Goal: Transaction & Acquisition: Book appointment/travel/reservation

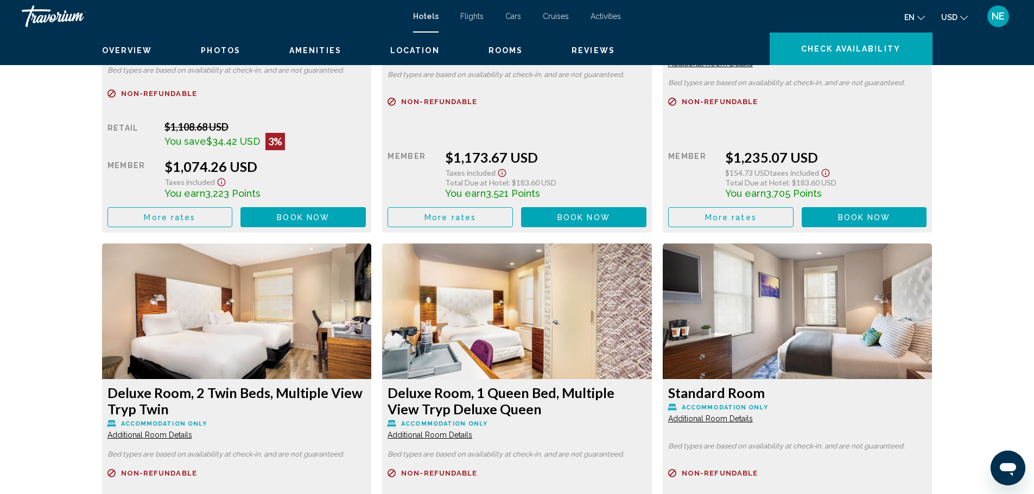
scroll to position [2406, 0]
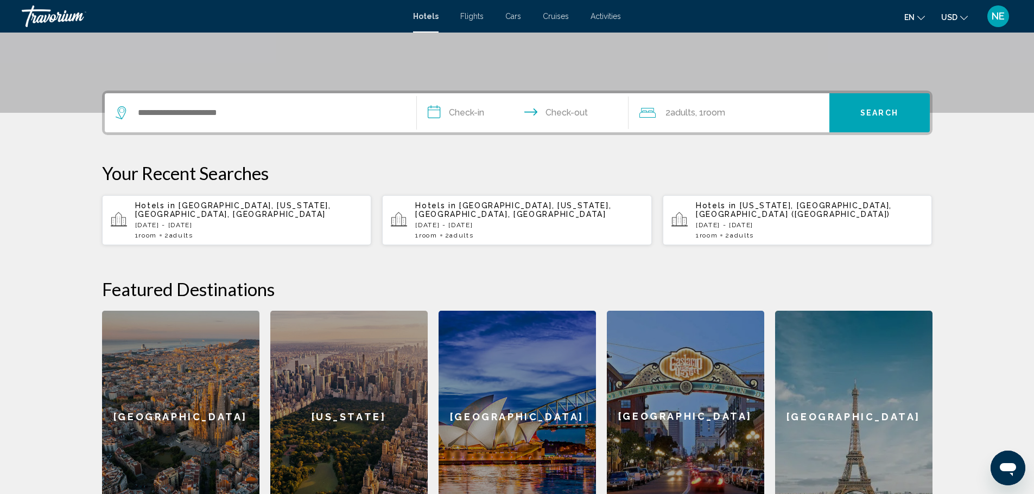
scroll to position [215, 0]
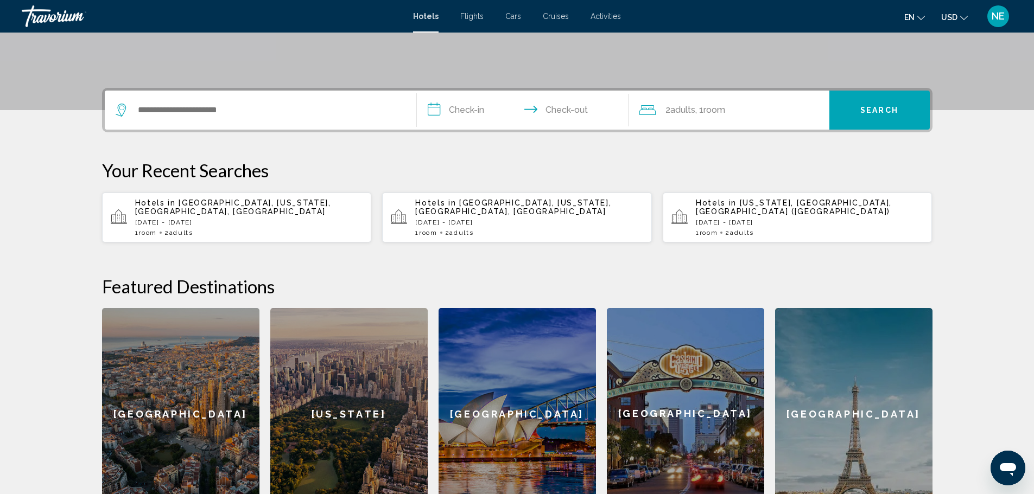
click at [199, 216] on span "[GEOGRAPHIC_DATA], [US_STATE], [GEOGRAPHIC_DATA], [GEOGRAPHIC_DATA]" at bounding box center [233, 207] width 196 height 17
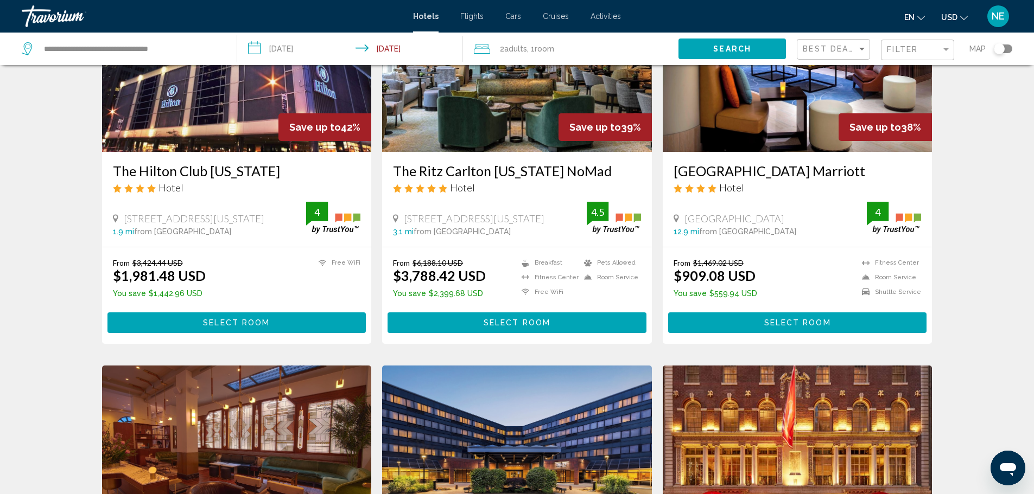
scroll to position [136, 0]
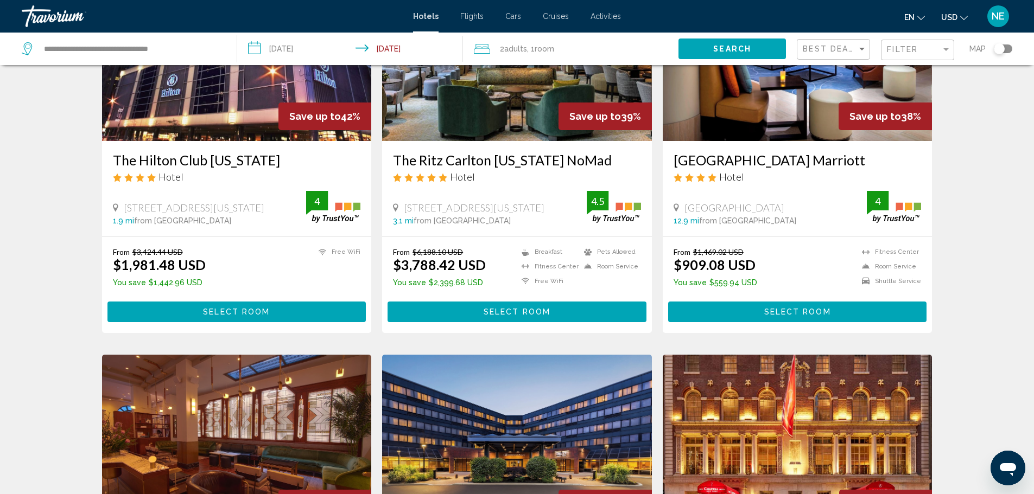
click at [819, 125] on img "Main content" at bounding box center [797, 54] width 270 height 174
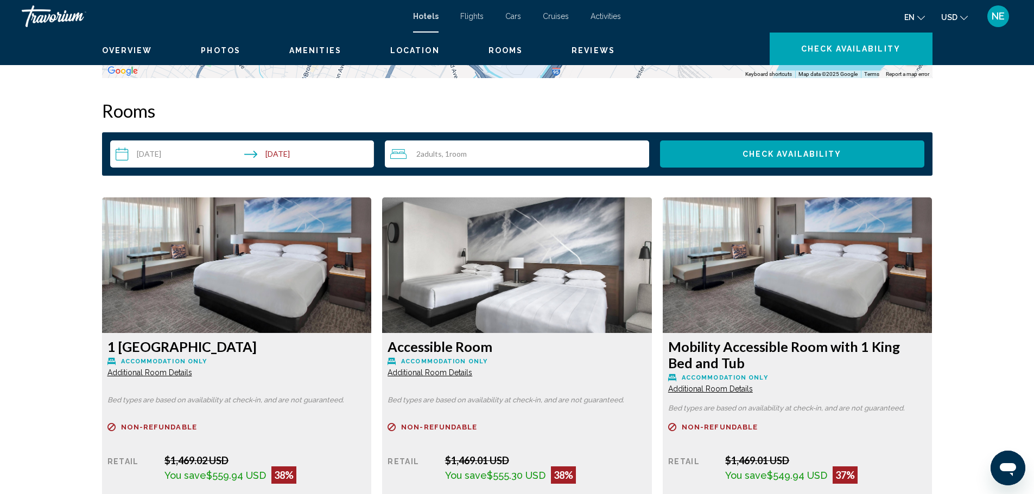
scroll to position [1349, 0]
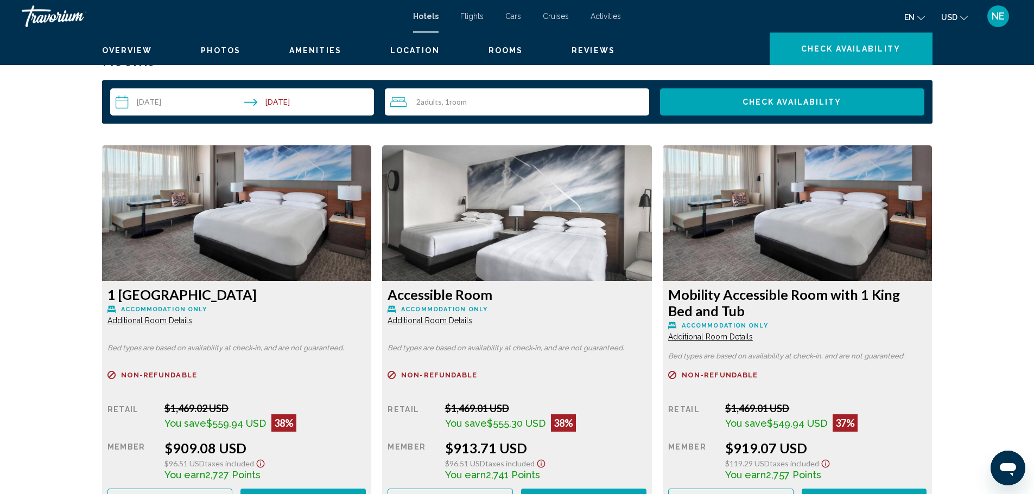
click at [927, 13] on button "Zoom out" at bounding box center [916, 2] width 22 height 22
drag, startPoint x: 792, startPoint y: 176, endPoint x: 692, endPoint y: 335, distance: 188.5
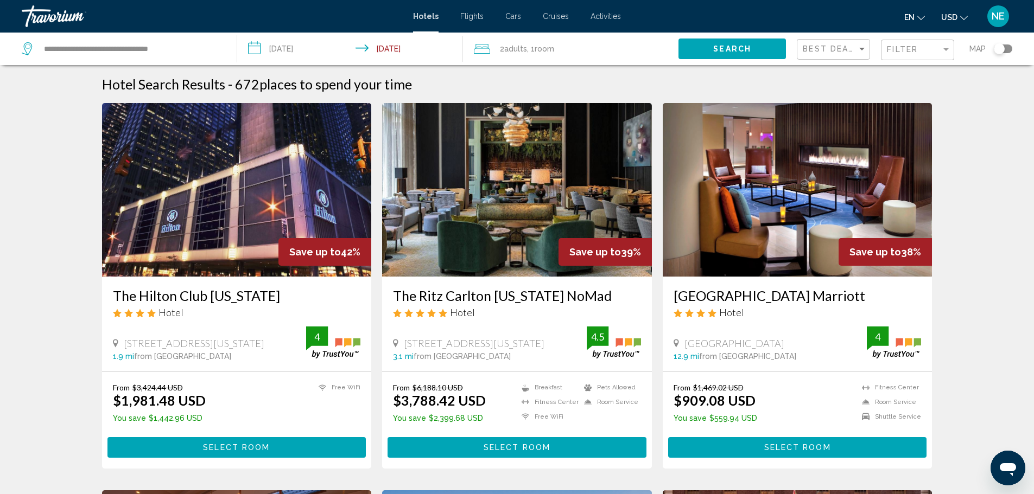
click at [887, 60] on div "Filter" at bounding box center [919, 50] width 64 height 20
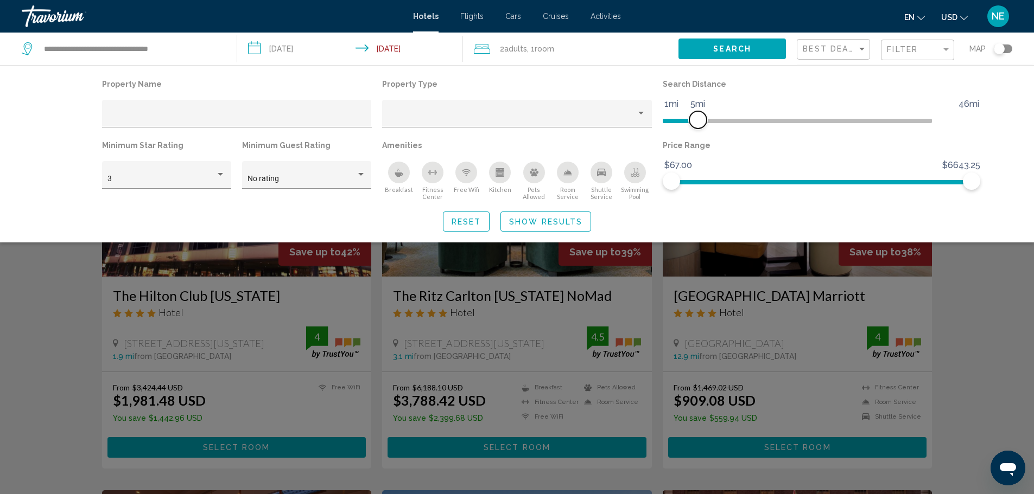
drag, startPoint x: 890, startPoint y: 143, endPoint x: 721, endPoint y: 148, distance: 169.3
click at [706, 129] on span "Hotel Filters" at bounding box center [697, 119] width 17 height 17
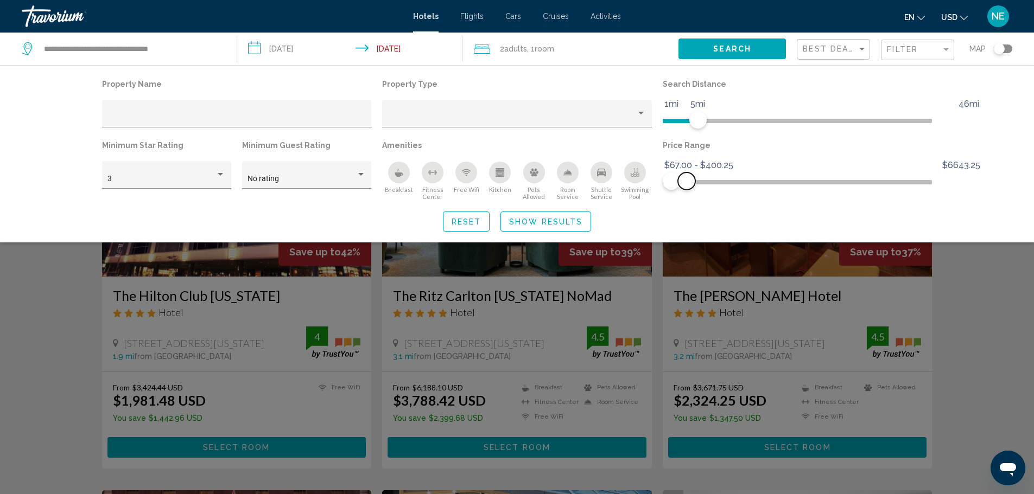
drag, startPoint x: 995, startPoint y: 216, endPoint x: 713, endPoint y: 221, distance: 282.2
click at [695, 190] on span "Hotel Filters" at bounding box center [686, 181] width 17 height 17
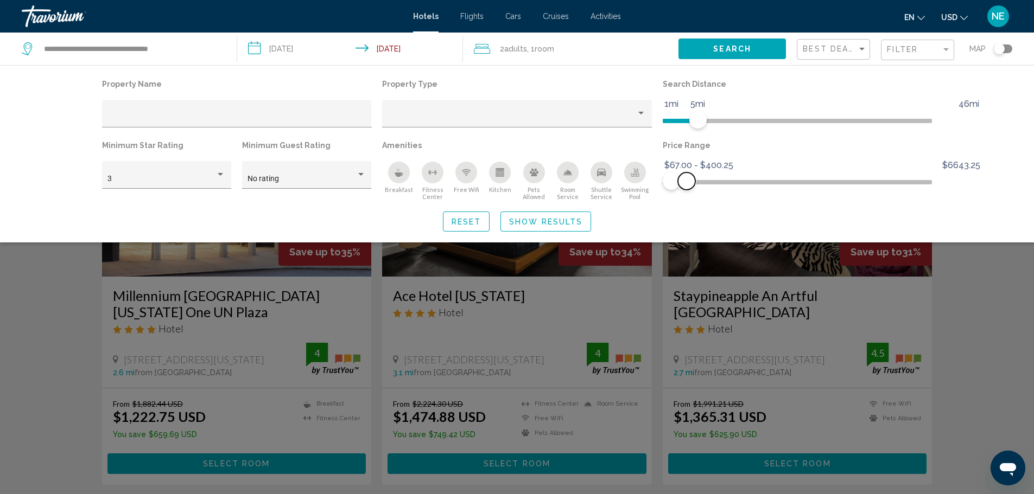
click at [695, 190] on span "Hotel Filters" at bounding box center [686, 181] width 17 height 17
click at [692, 190] on span "Hotel Filters" at bounding box center [682, 181] width 17 height 17
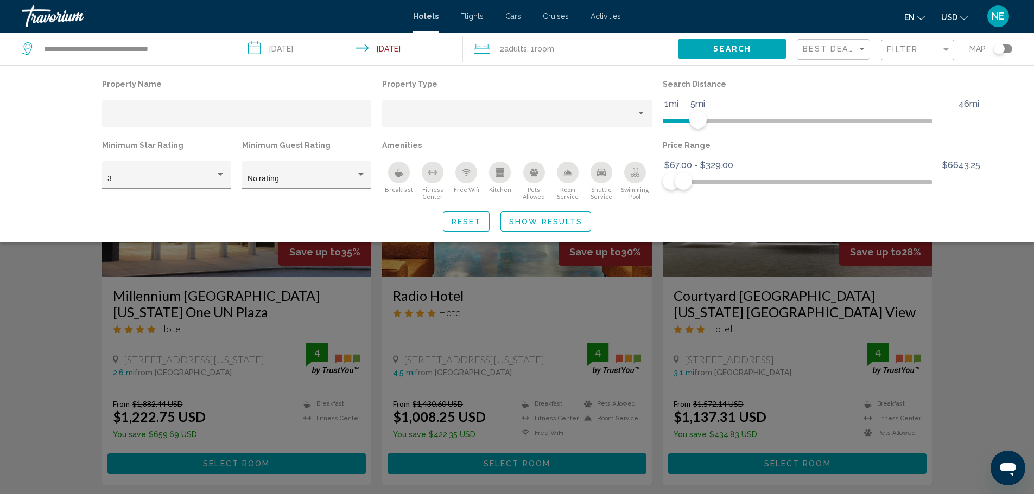
click at [1028, 324] on div "Search widget" at bounding box center [517, 328] width 1034 height 331
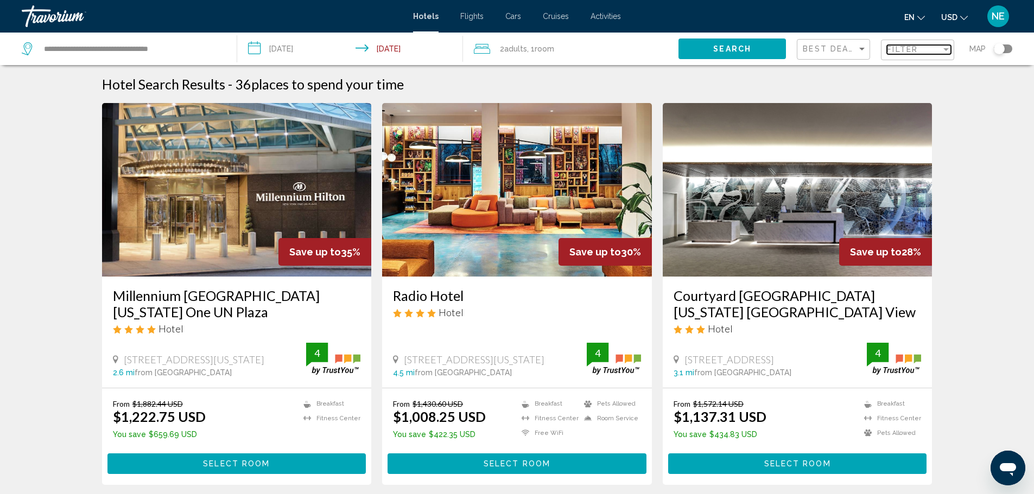
click at [887, 54] on span "Filter" at bounding box center [902, 49] width 31 height 9
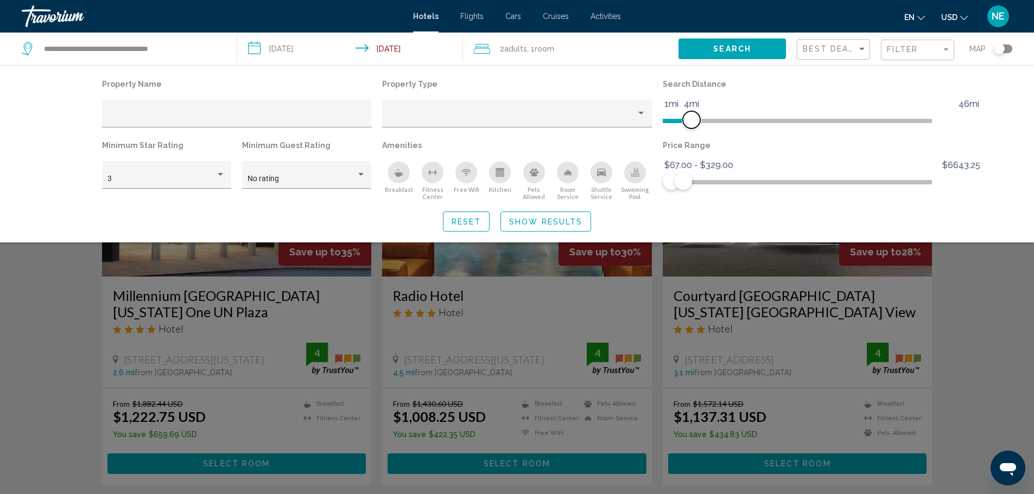
drag, startPoint x: 725, startPoint y: 139, endPoint x: 718, endPoint y: 139, distance: 6.5
click at [700, 129] on span "Hotel Filters" at bounding box center [691, 119] width 17 height 17
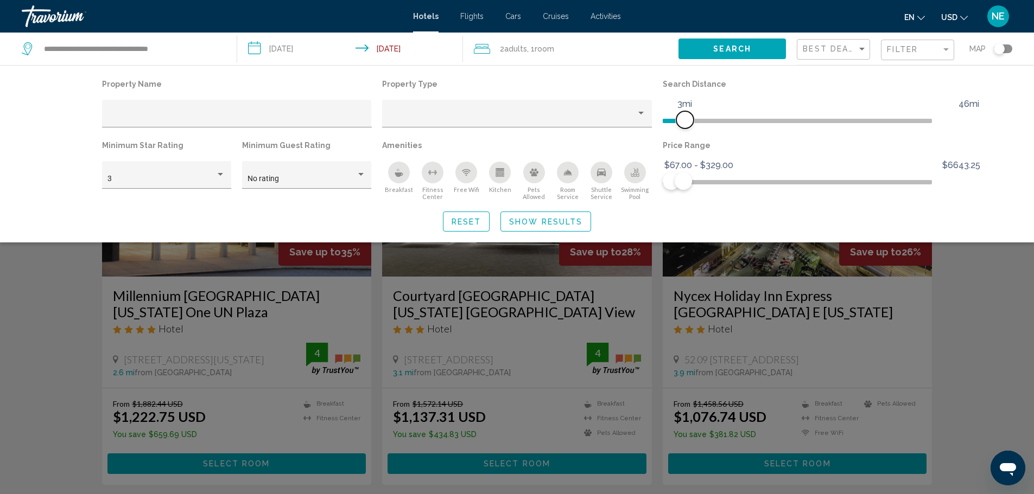
click at [693, 129] on span "Hotel Filters" at bounding box center [684, 119] width 17 height 17
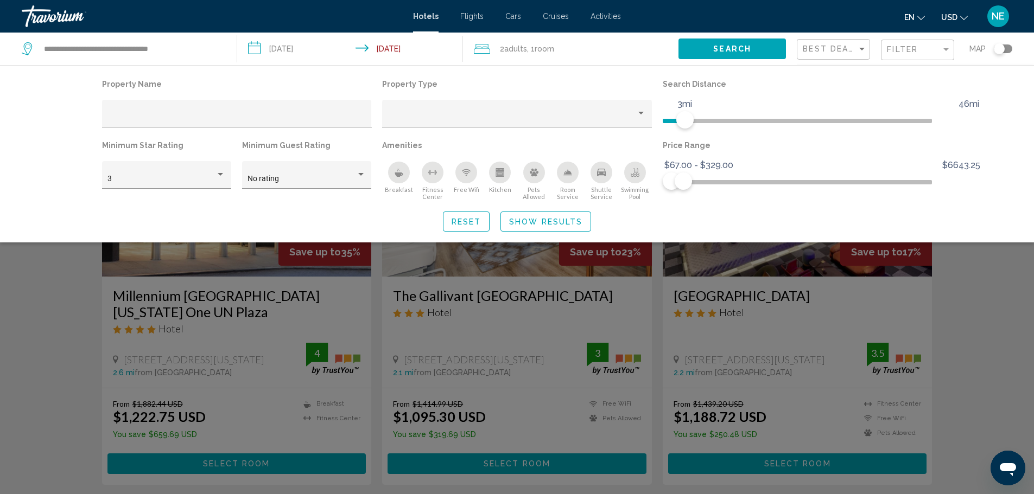
click at [1022, 330] on div "Search widget" at bounding box center [517, 328] width 1034 height 331
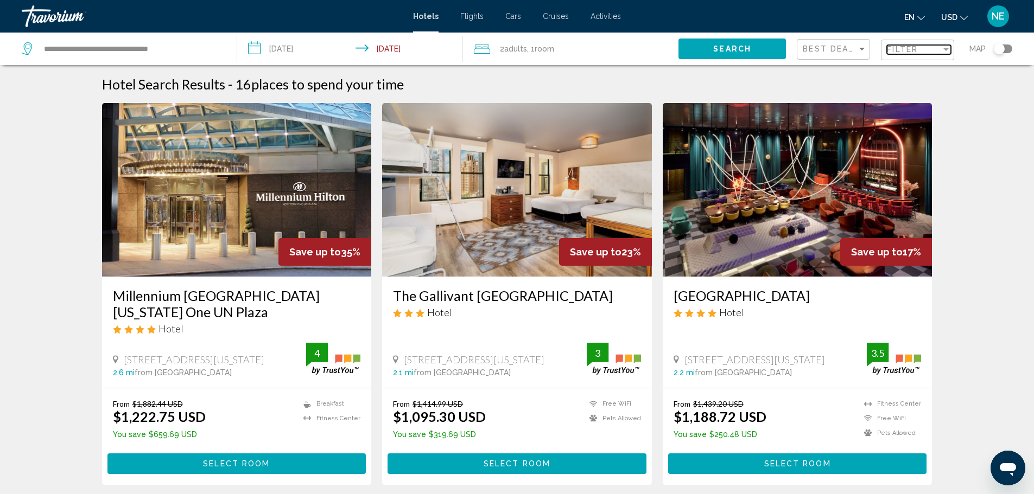
click at [887, 54] on span "Filter" at bounding box center [902, 49] width 31 height 9
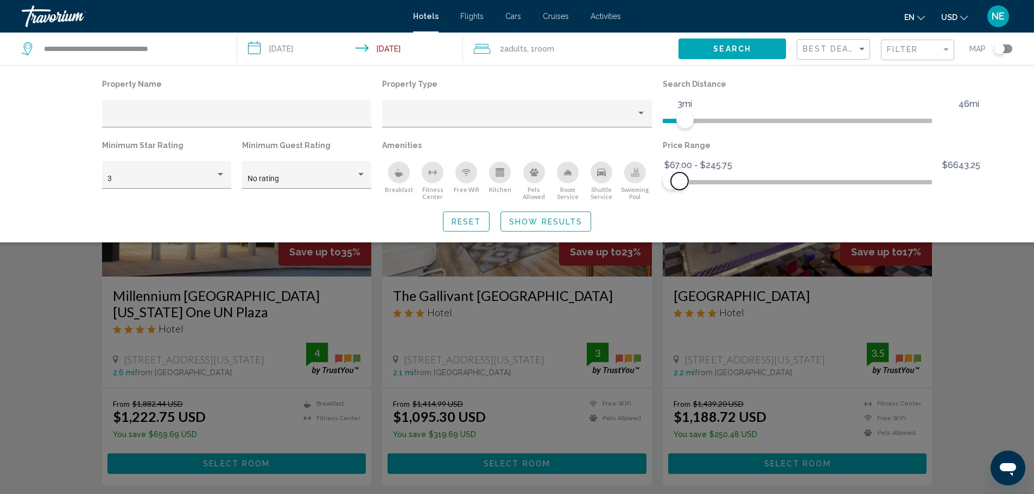
click at [688, 190] on span "Hotel Filters" at bounding box center [679, 181] width 17 height 17
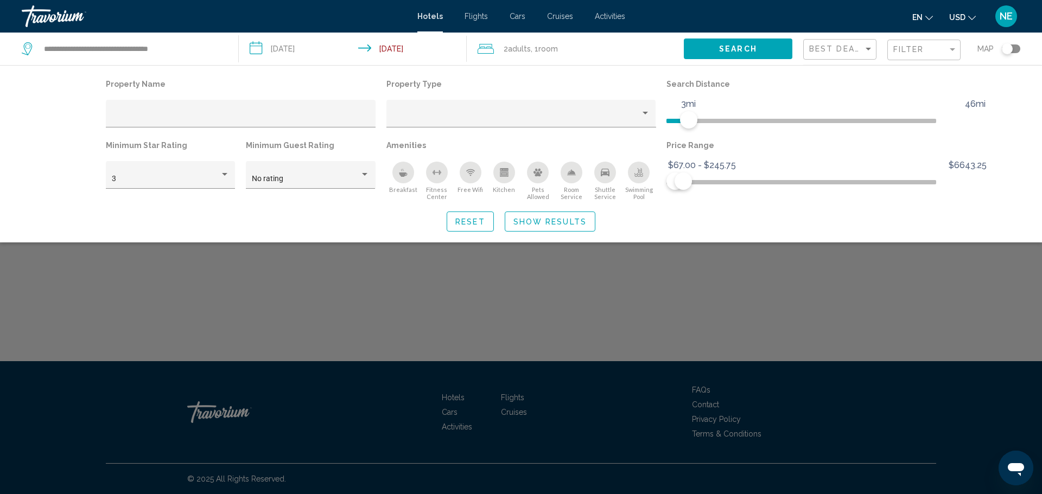
click at [959, 352] on div "Search widget" at bounding box center [521, 328] width 1042 height 331
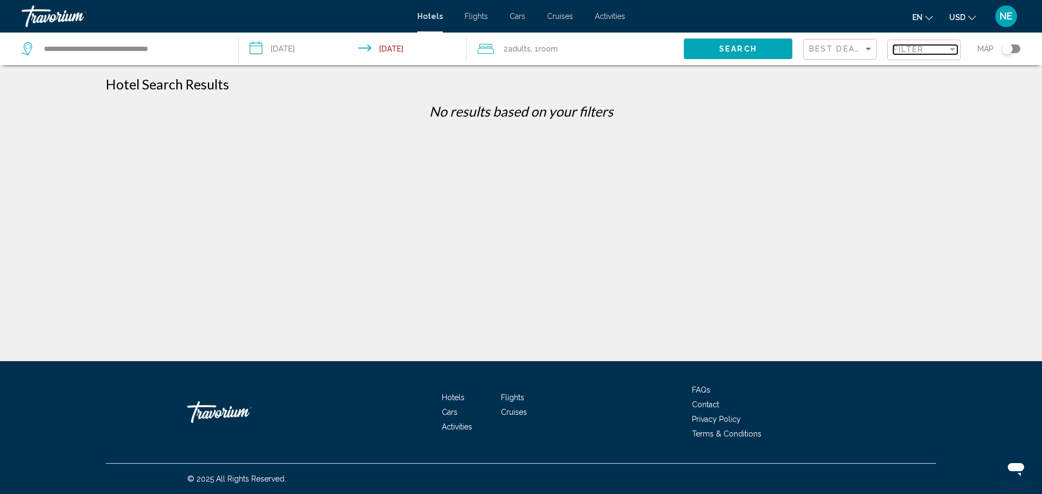
click at [893, 54] on span "Filter" at bounding box center [908, 49] width 31 height 9
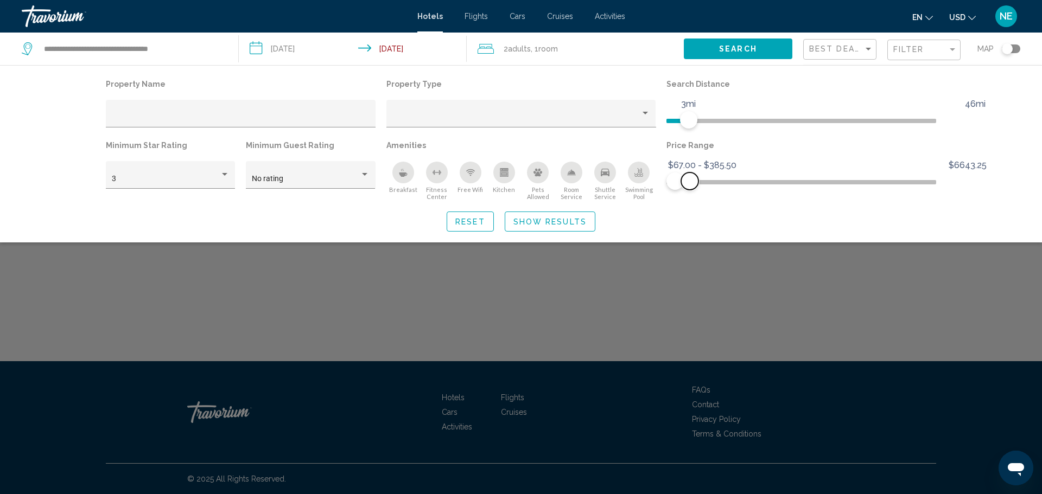
click at [698, 190] on span "Hotel Filters" at bounding box center [689, 181] width 17 height 17
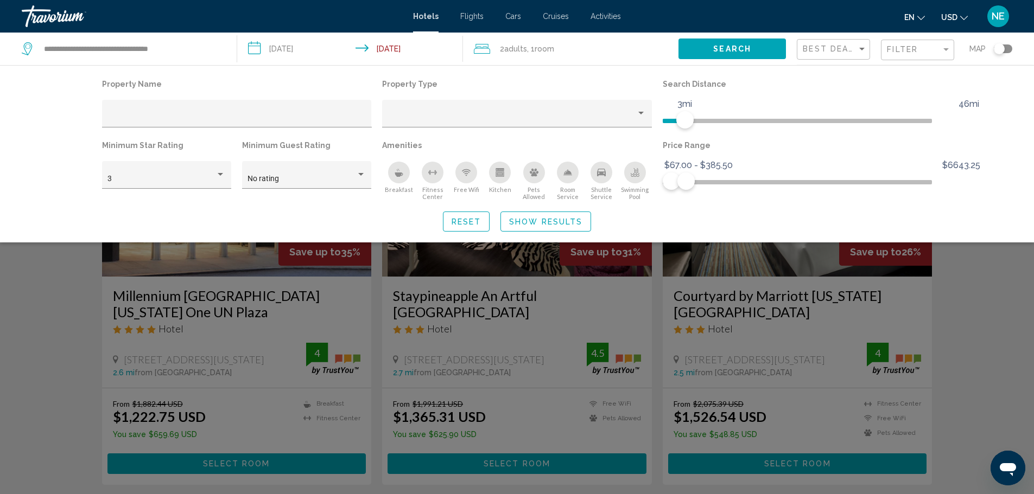
click at [1028, 385] on div "Search widget" at bounding box center [517, 328] width 1034 height 331
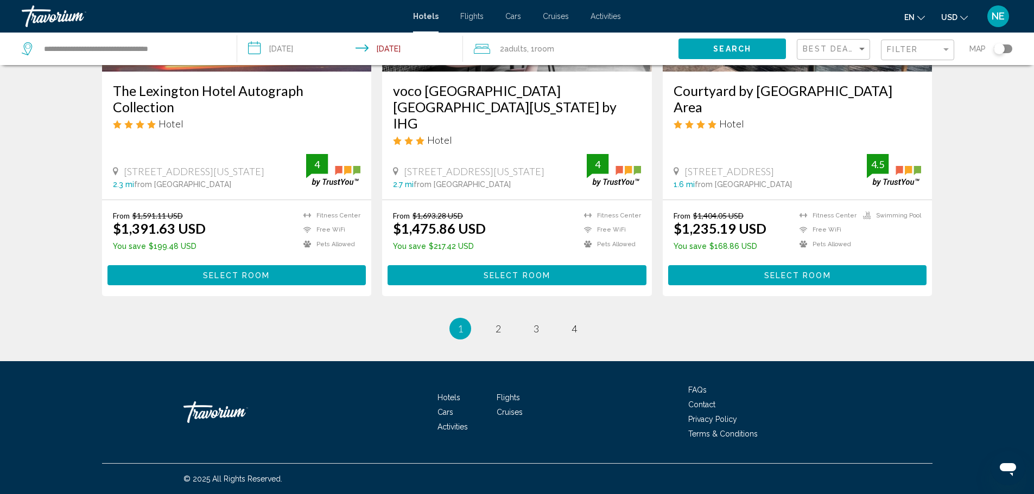
scroll to position [1706, 0]
click at [496, 335] on span "2" at bounding box center [497, 329] width 5 height 12
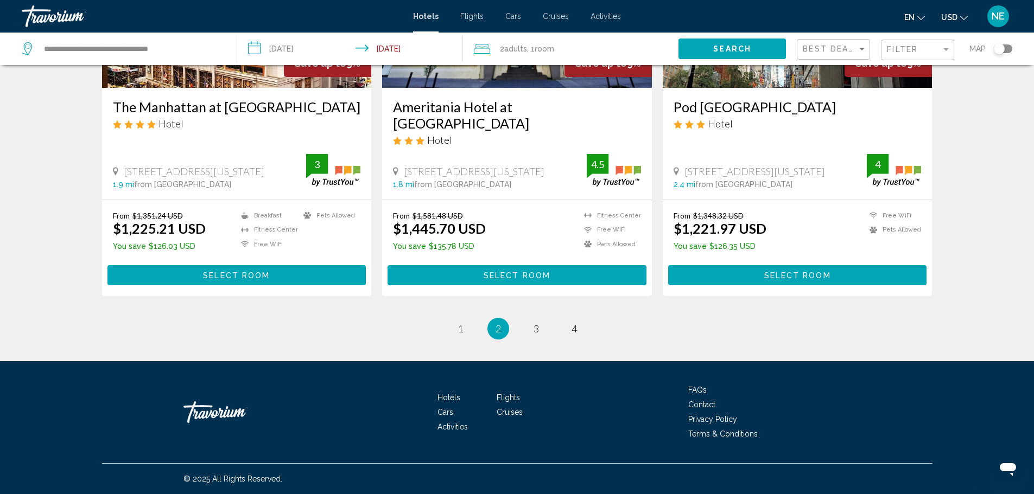
scroll to position [1833, 0]
click at [545, 320] on link "page 3" at bounding box center [535, 329] width 19 height 19
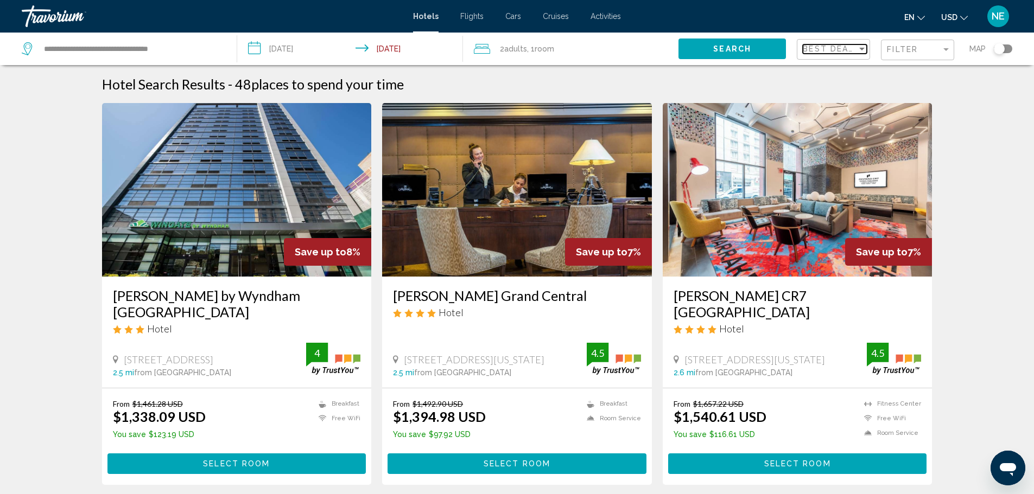
click at [857, 53] on div "Sort by" at bounding box center [862, 48] width 10 height 9
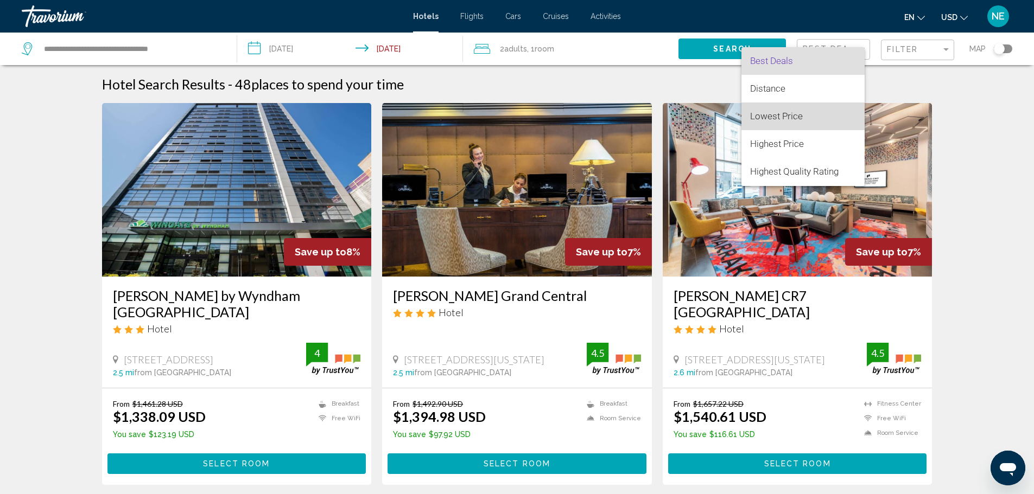
click at [765, 116] on span "Lowest Price" at bounding box center [776, 116] width 53 height 11
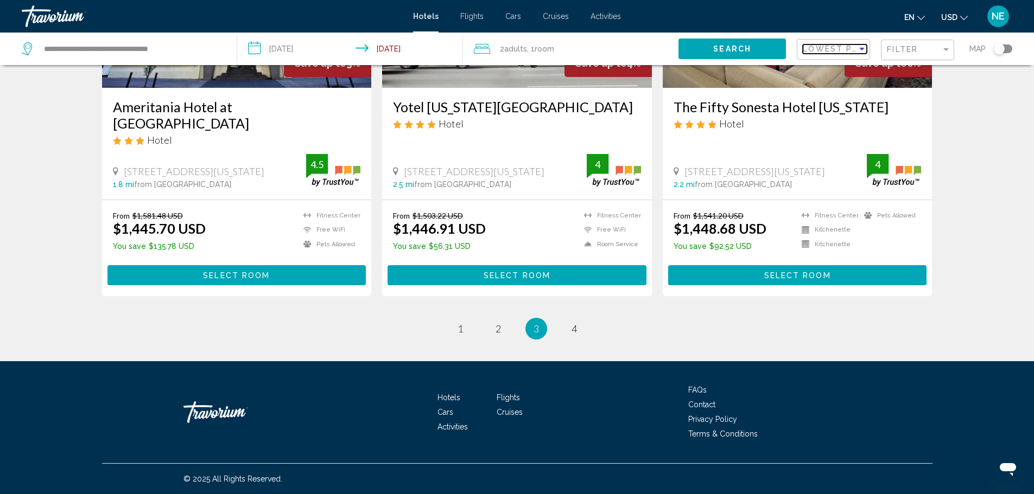
scroll to position [1765, 0]
click at [457, 335] on span "1" at bounding box center [459, 329] width 5 height 12
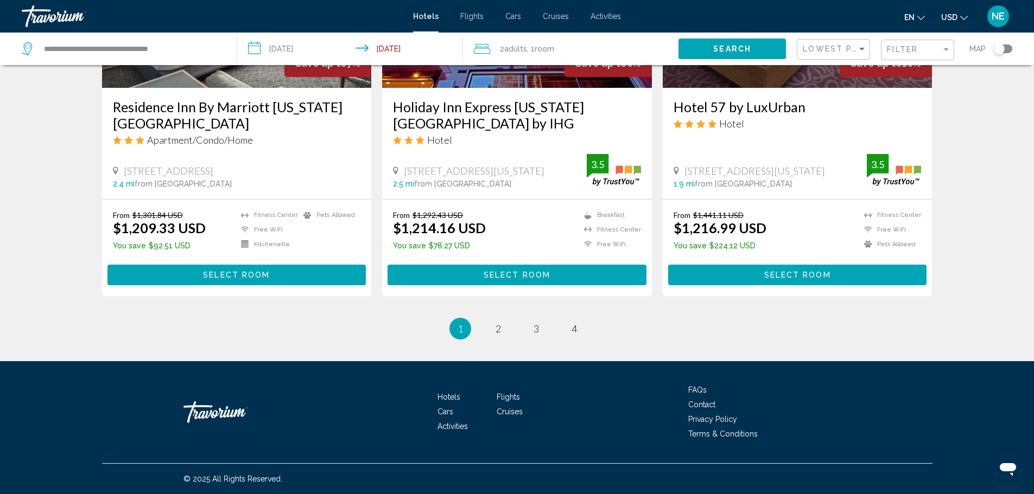
scroll to position [1694, 0]
click at [488, 338] on link "page 2" at bounding box center [497, 328] width 19 height 19
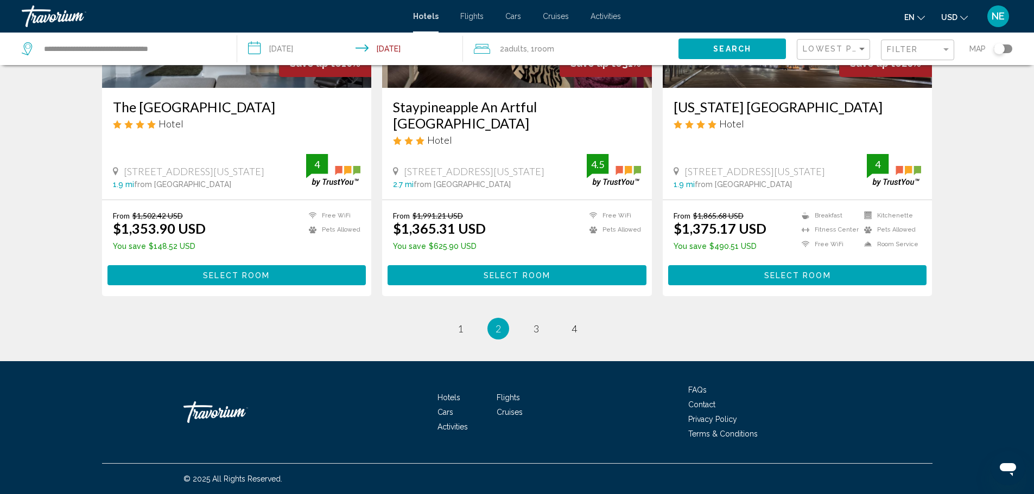
scroll to position [1748, 0]
click at [539, 335] on span "3" at bounding box center [535, 329] width 5 height 12
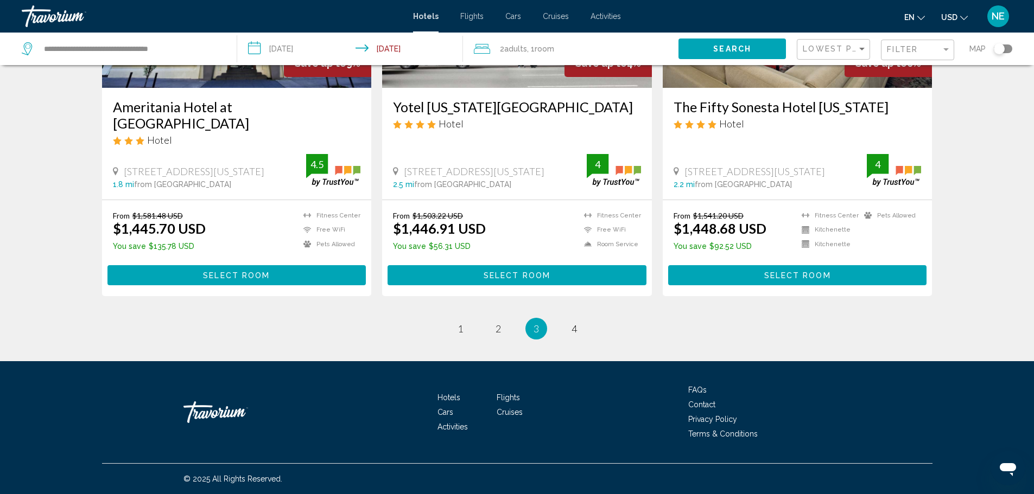
scroll to position [1661, 0]
click at [577, 335] on span "4" at bounding box center [573, 329] width 5 height 12
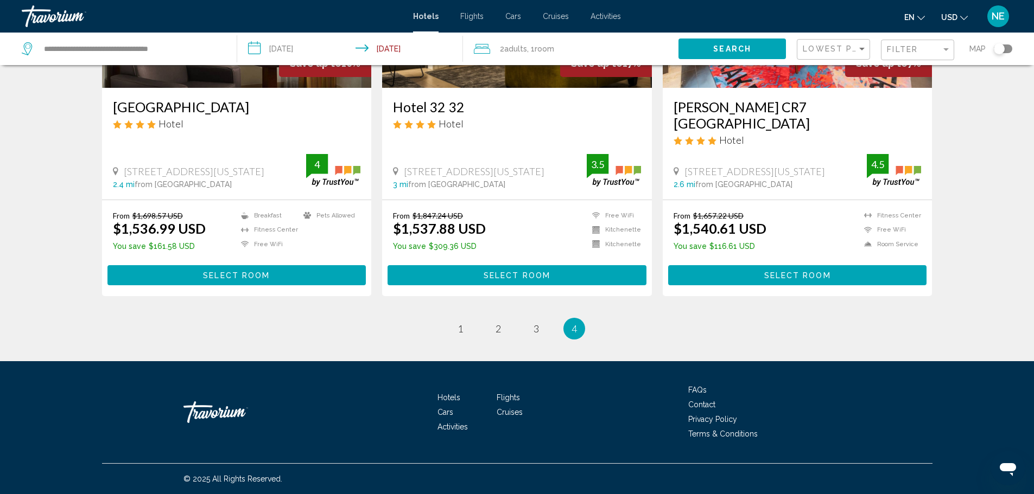
scroll to position [1713, 0]
click at [450, 339] on link "page 1" at bounding box center [459, 329] width 19 height 19
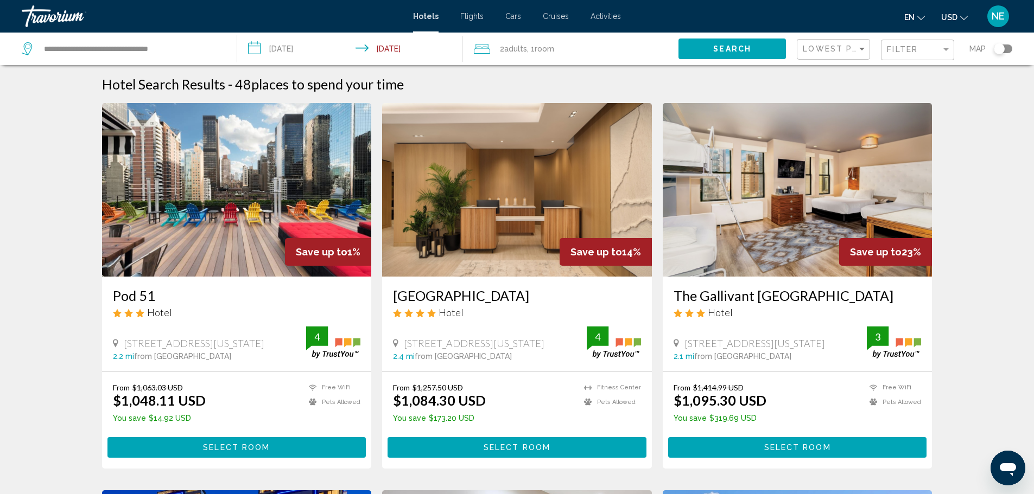
click at [234, 235] on img "Main content" at bounding box center [237, 190] width 270 height 174
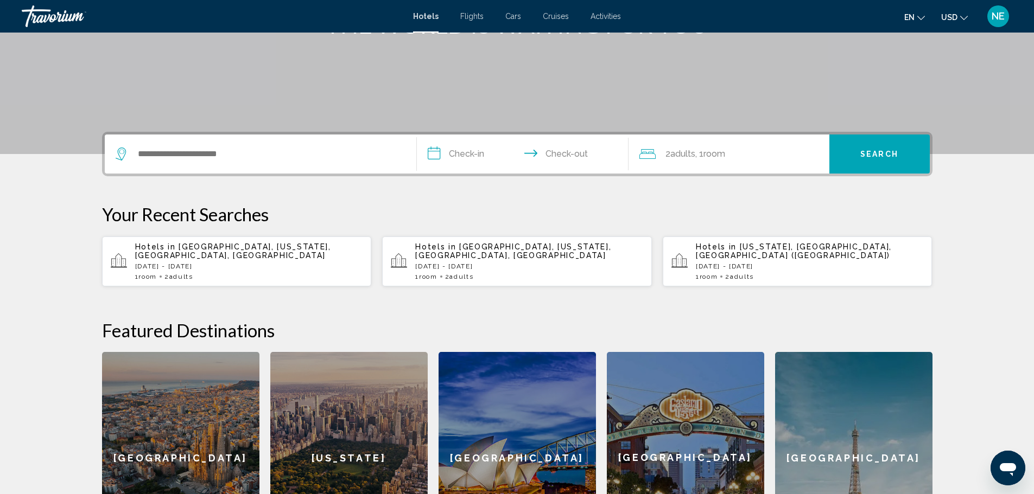
scroll to position [174, 0]
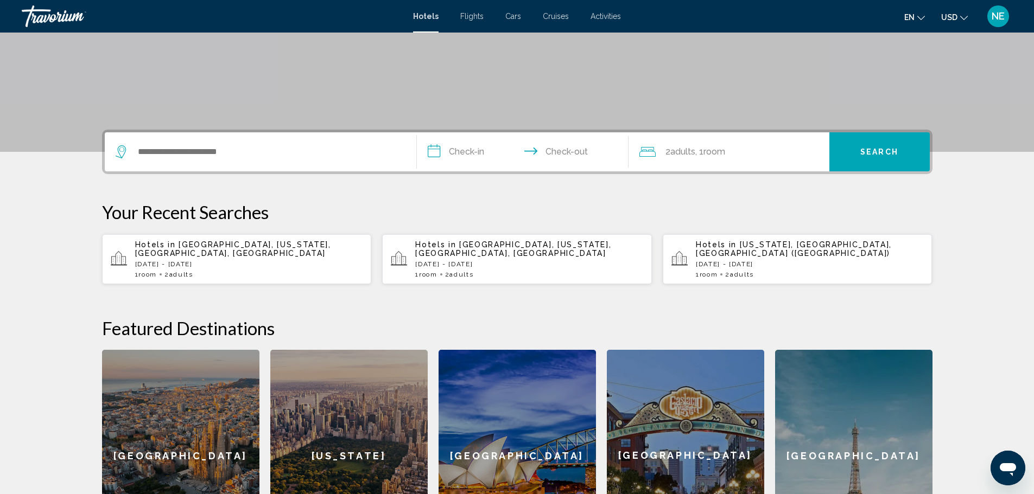
click at [140, 268] on p "[DATE] - [DATE]" at bounding box center [249, 264] width 228 height 8
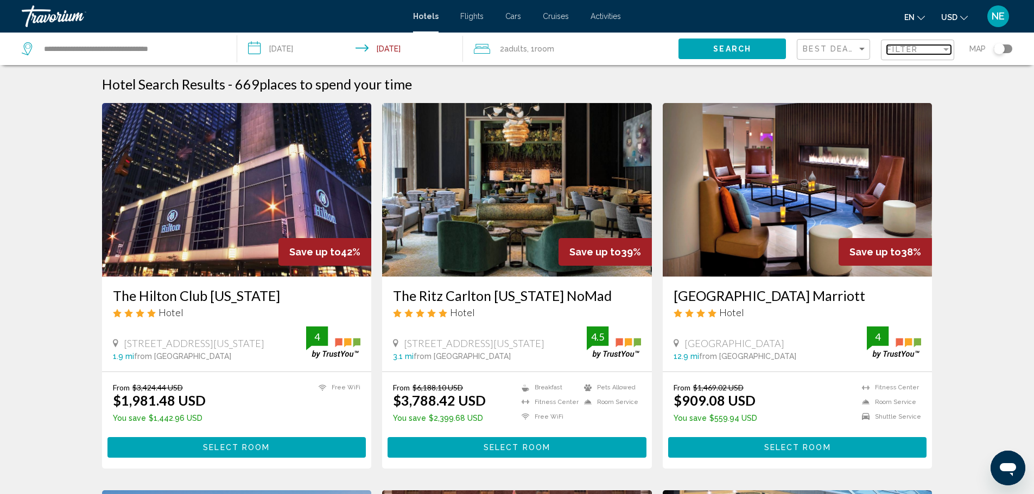
click at [919, 54] on div "Filter" at bounding box center [914, 49] width 54 height 9
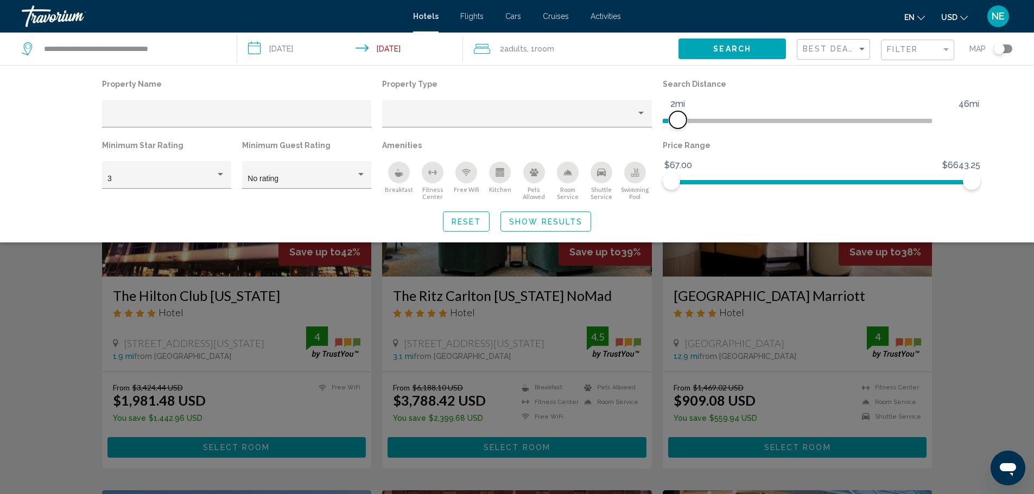
drag, startPoint x: 887, startPoint y: 150, endPoint x: 707, endPoint y: 137, distance: 180.1
click at [686, 129] on span "Hotel Filters" at bounding box center [677, 119] width 17 height 17
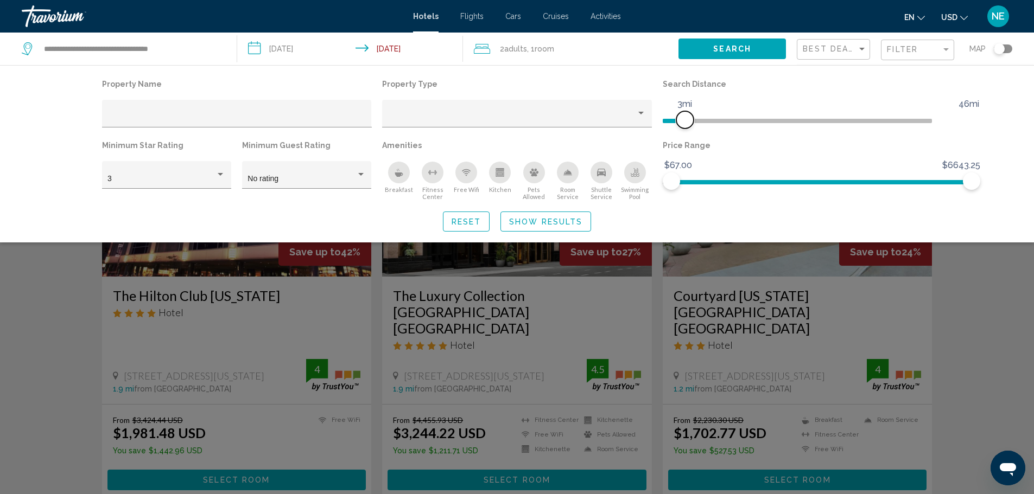
click at [693, 129] on span "Hotel Filters" at bounding box center [684, 119] width 17 height 17
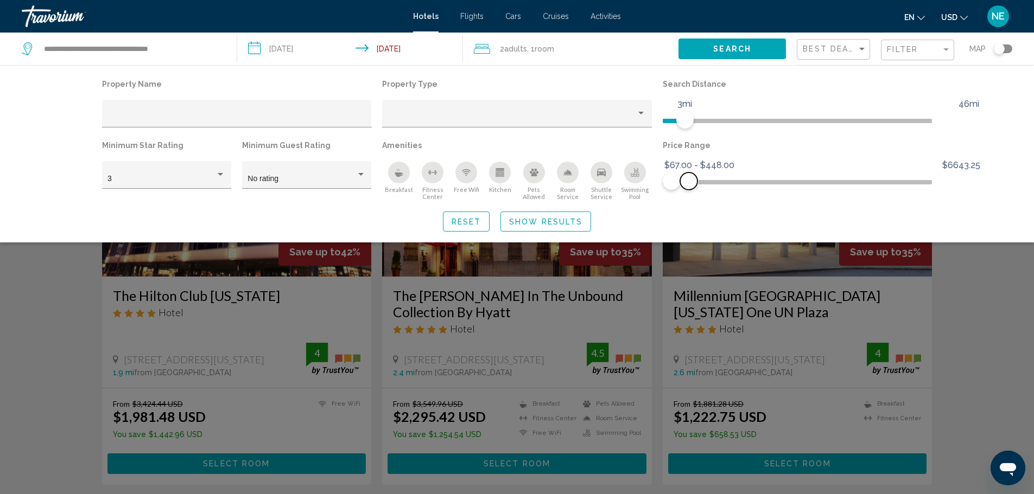
drag, startPoint x: 999, startPoint y: 225, endPoint x: 715, endPoint y: 248, distance: 284.7
click at [715, 201] on div "Price Range $67.00 $6643.25 $67.00 $448.00 $67.00 - $448.00" at bounding box center [797, 169] width 280 height 63
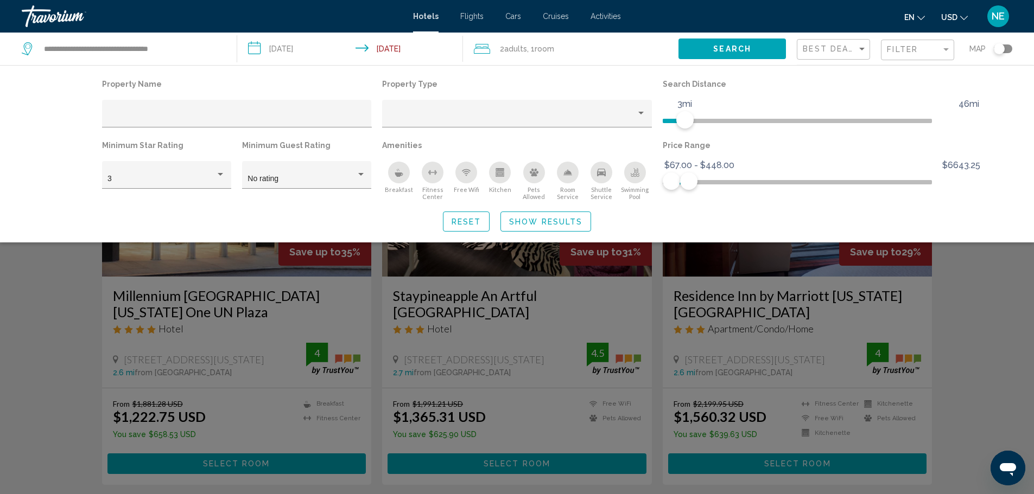
click at [1022, 350] on div "Search widget" at bounding box center [517, 328] width 1034 height 331
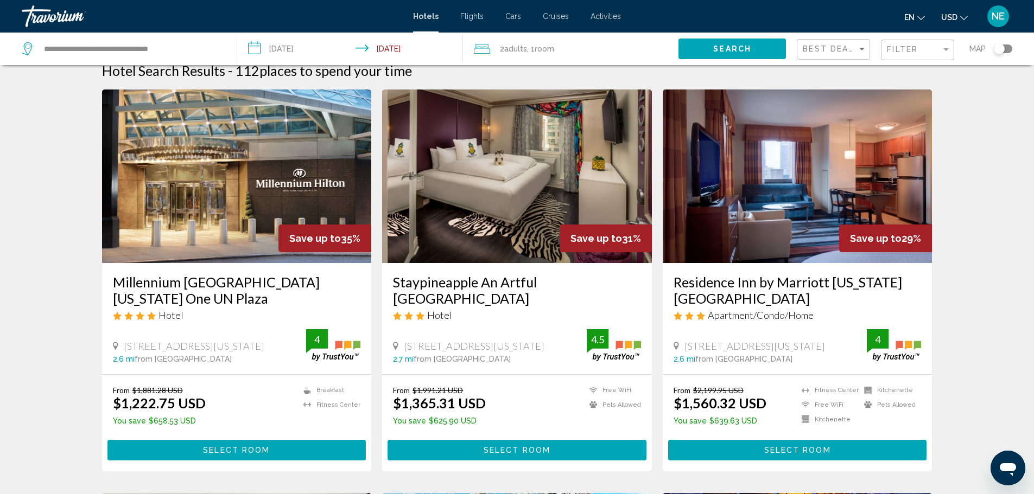
scroll to position [3, 0]
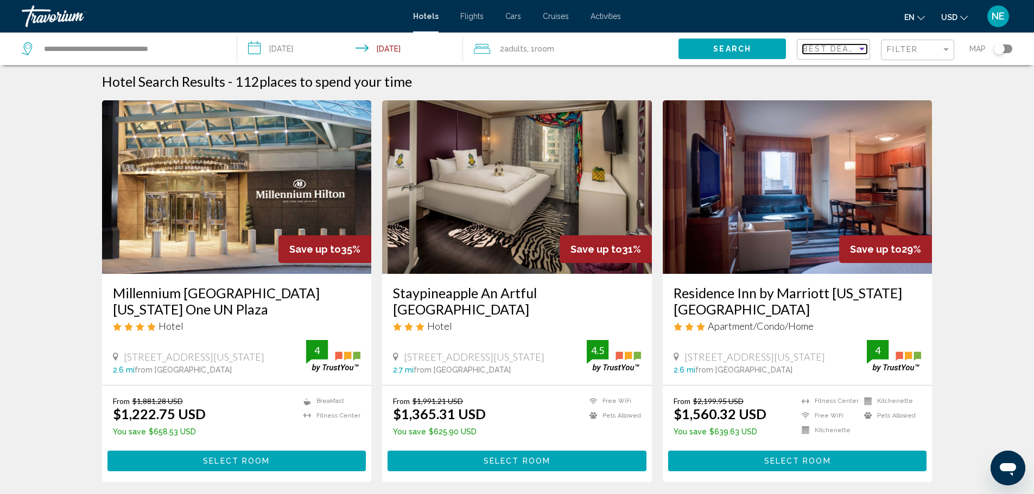
click at [857, 53] on div "Sort by" at bounding box center [862, 48] width 10 height 9
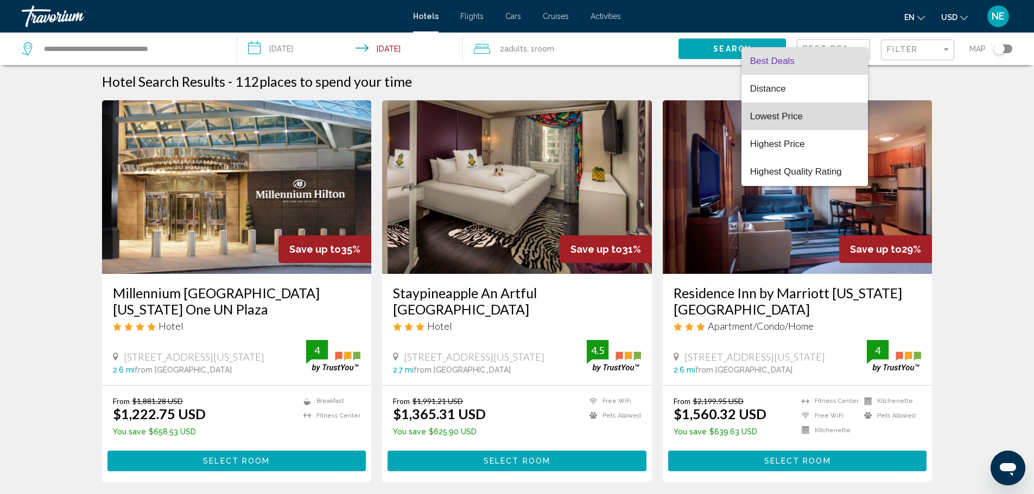
click at [786, 106] on span "Lowest Price" at bounding box center [804, 117] width 109 height 28
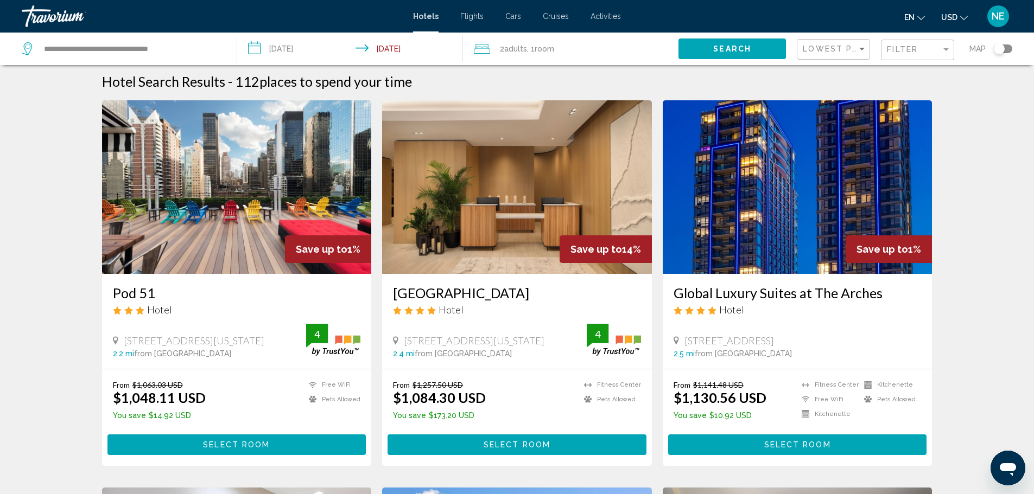
click at [208, 267] on img "Main content" at bounding box center [237, 187] width 270 height 174
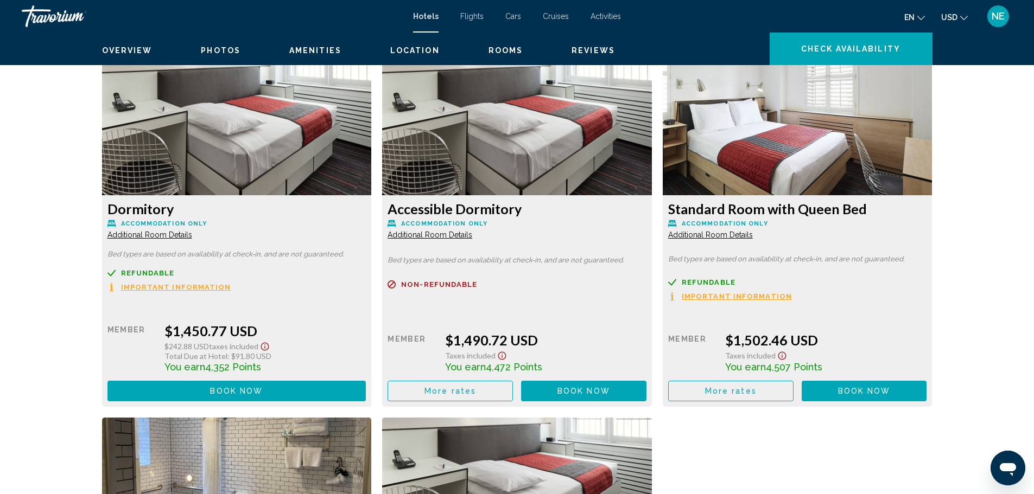
scroll to position [1805, 0]
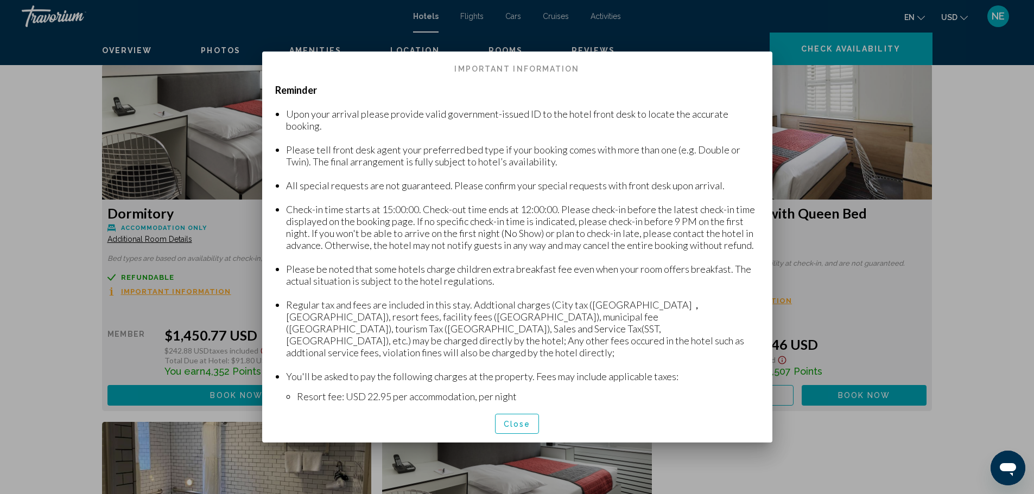
scroll to position [0, 0]
click at [508, 429] on span "Close" at bounding box center [516, 424] width 27 height 9
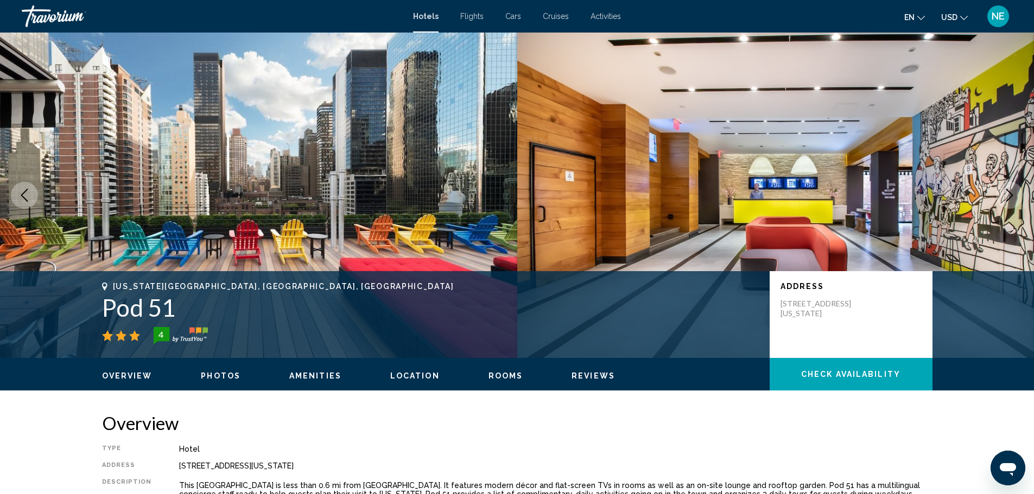
scroll to position [1805, 0]
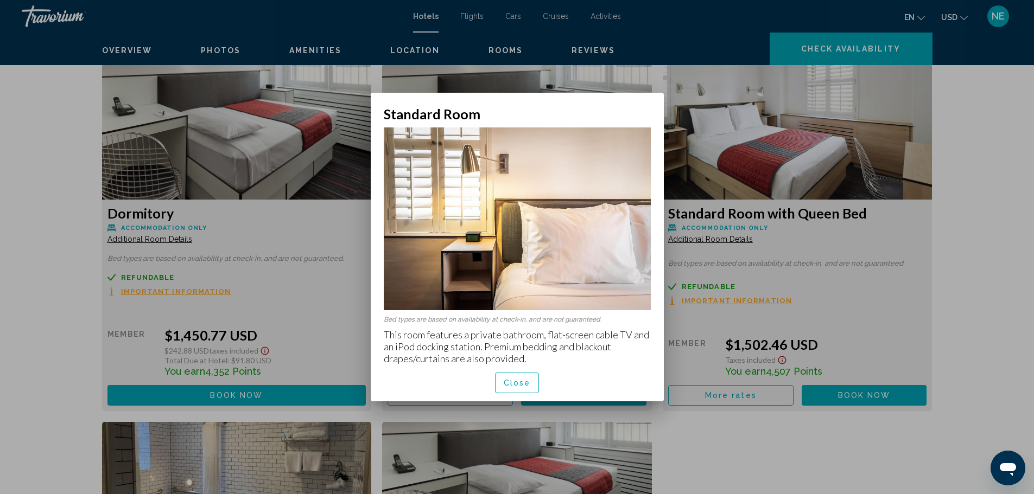
scroll to position [0, 0]
click at [519, 388] on span "Close" at bounding box center [516, 383] width 27 height 9
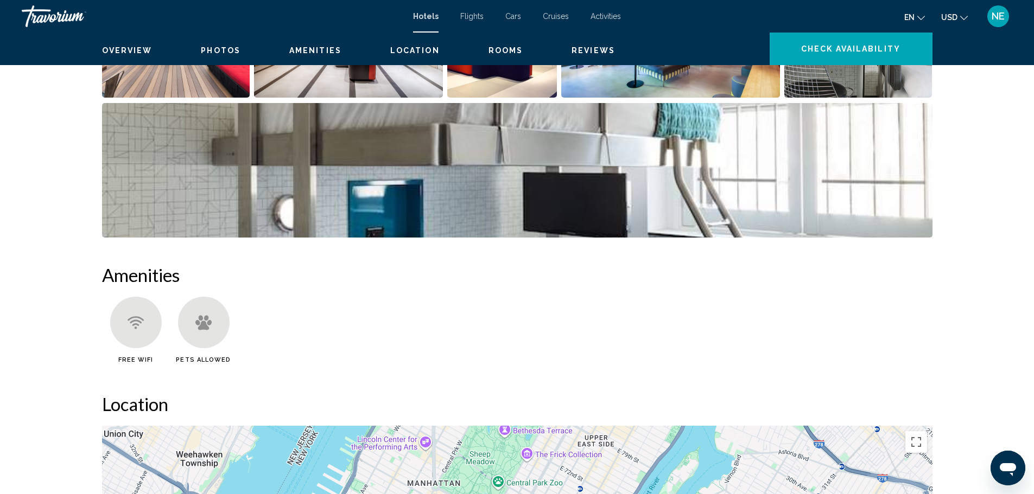
scroll to position [628, 0]
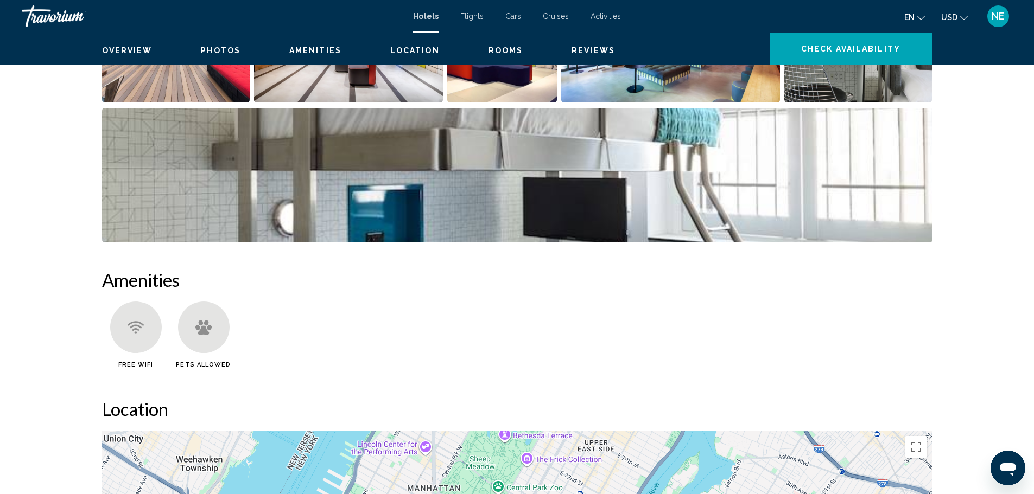
click at [167, 103] on img "Open full-screen image slider" at bounding box center [176, 35] width 148 height 135
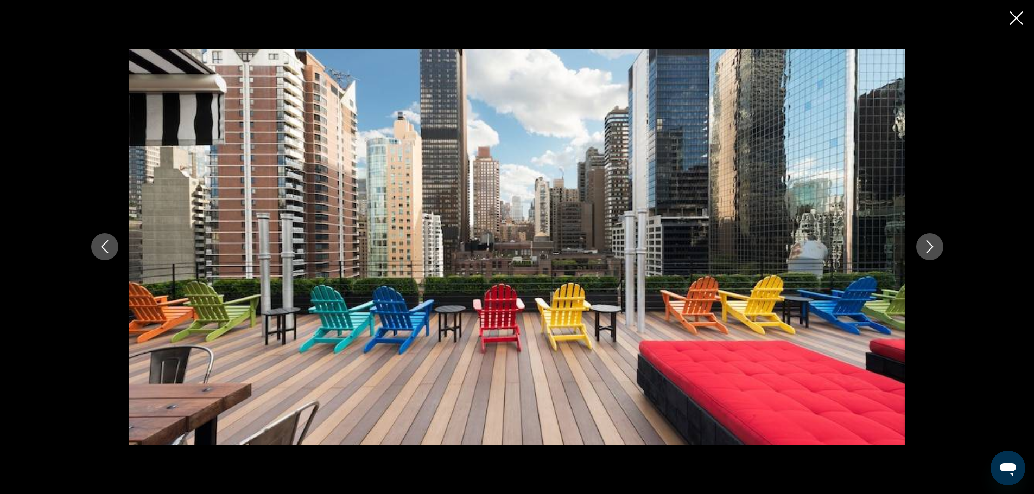
click at [936, 250] on icon "Next image" at bounding box center [929, 246] width 13 height 13
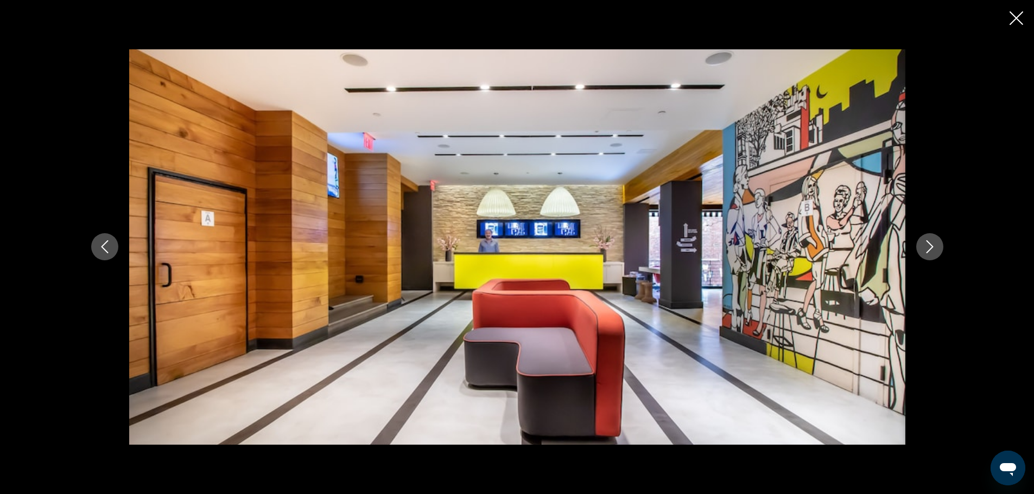
click at [936, 250] on icon "Next image" at bounding box center [929, 246] width 13 height 13
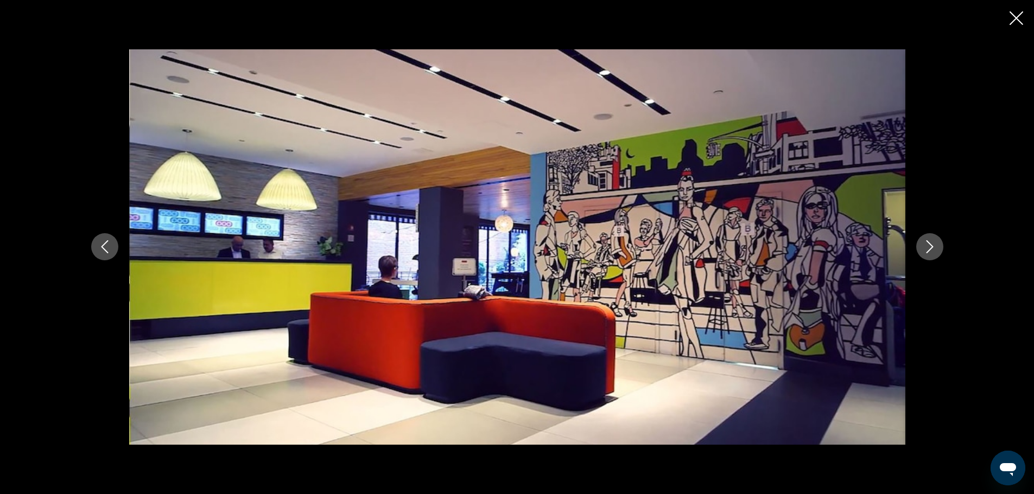
click at [936, 250] on icon "Next image" at bounding box center [929, 246] width 13 height 13
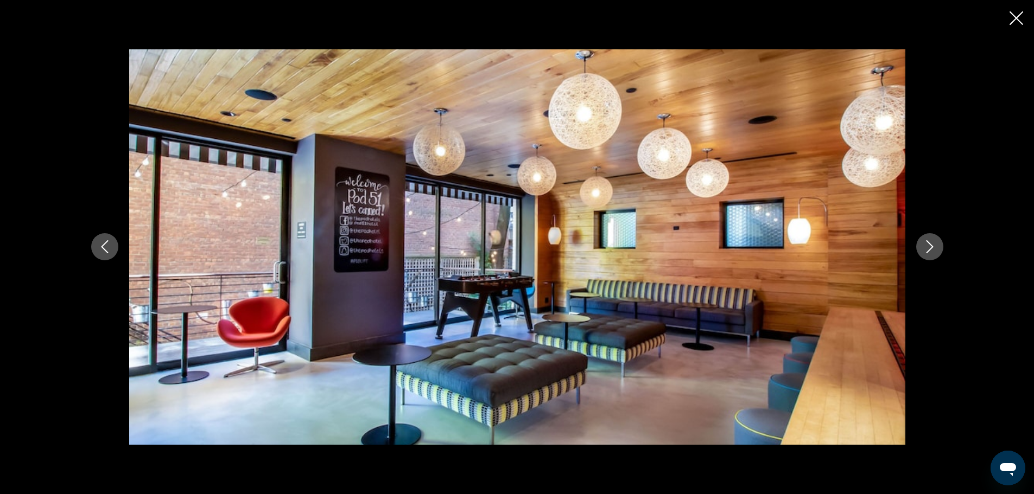
click at [936, 250] on icon "Next image" at bounding box center [929, 246] width 13 height 13
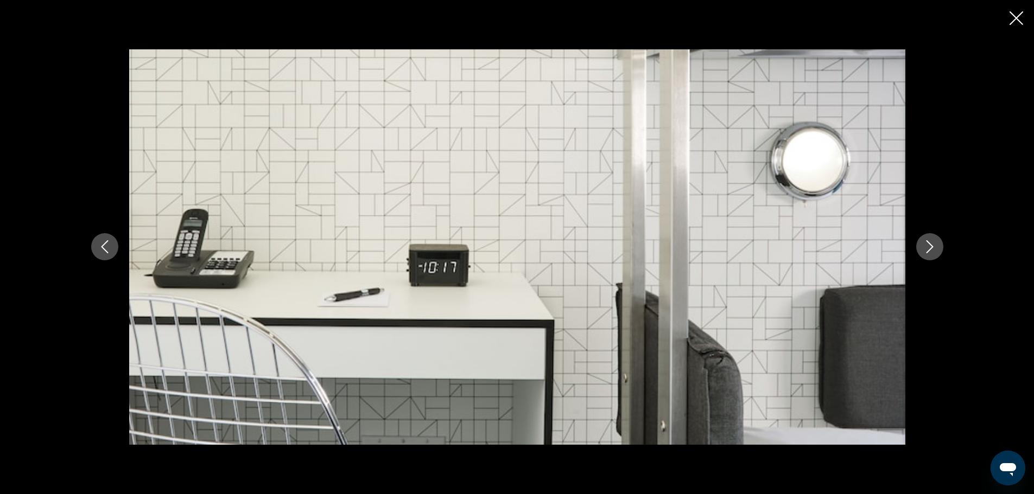
click at [936, 250] on icon "Next image" at bounding box center [929, 246] width 13 height 13
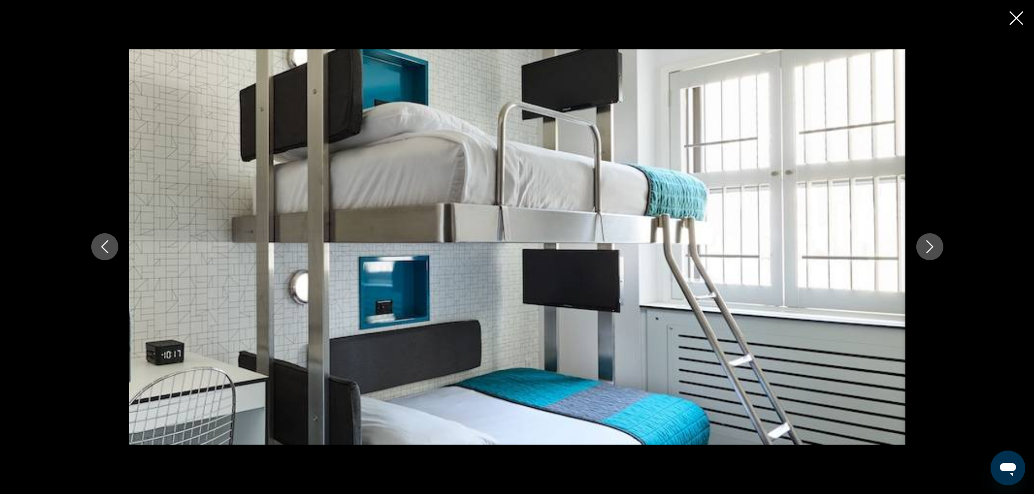
click at [936, 250] on icon "Next image" at bounding box center [929, 246] width 13 height 13
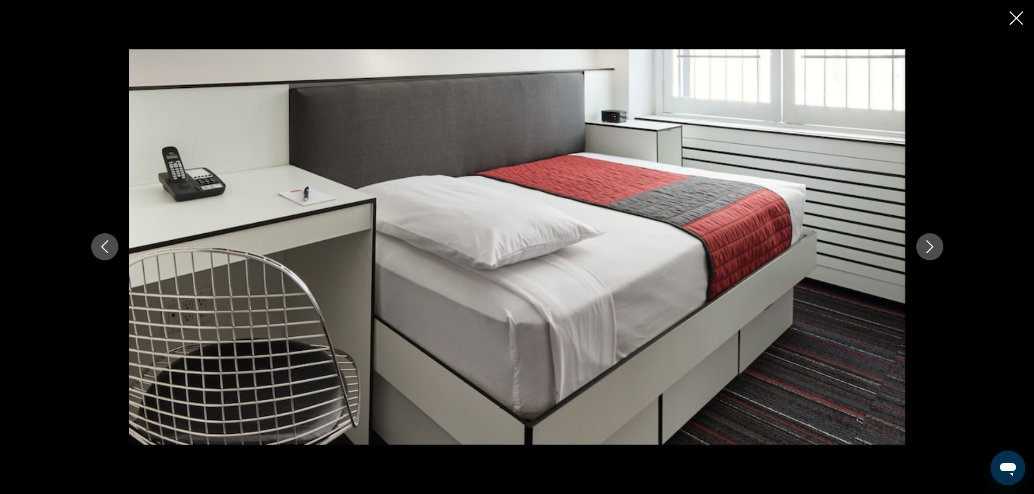
click at [936, 250] on icon "Next image" at bounding box center [929, 246] width 13 height 13
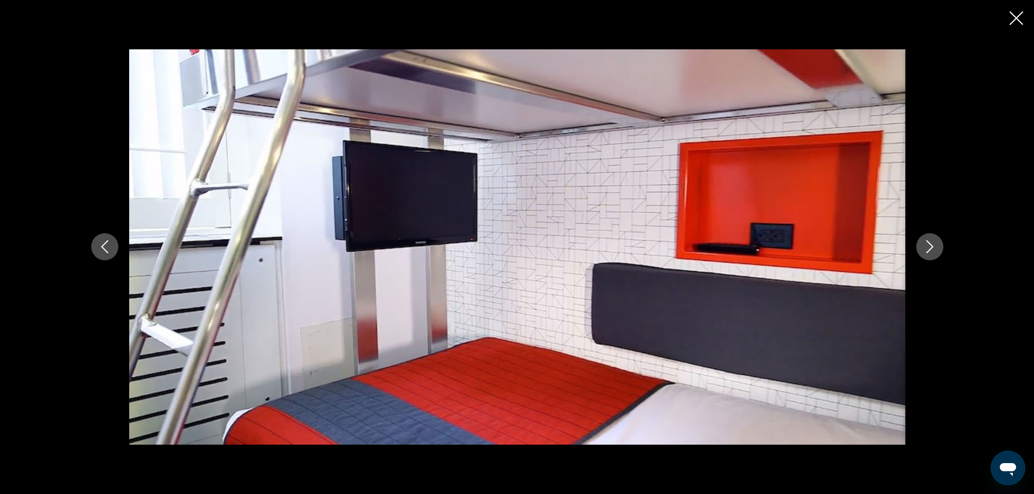
click at [936, 250] on icon "Next image" at bounding box center [929, 246] width 13 height 13
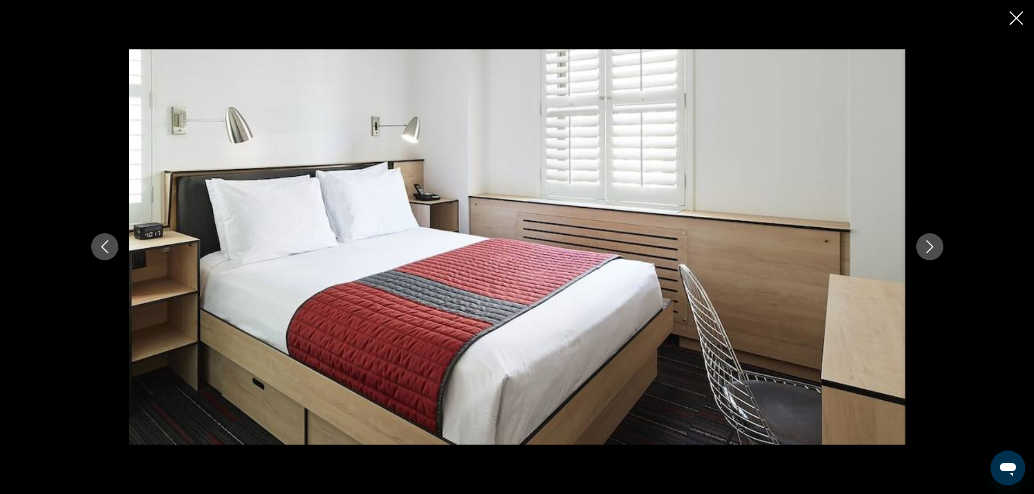
click at [936, 250] on icon "Next image" at bounding box center [929, 246] width 13 height 13
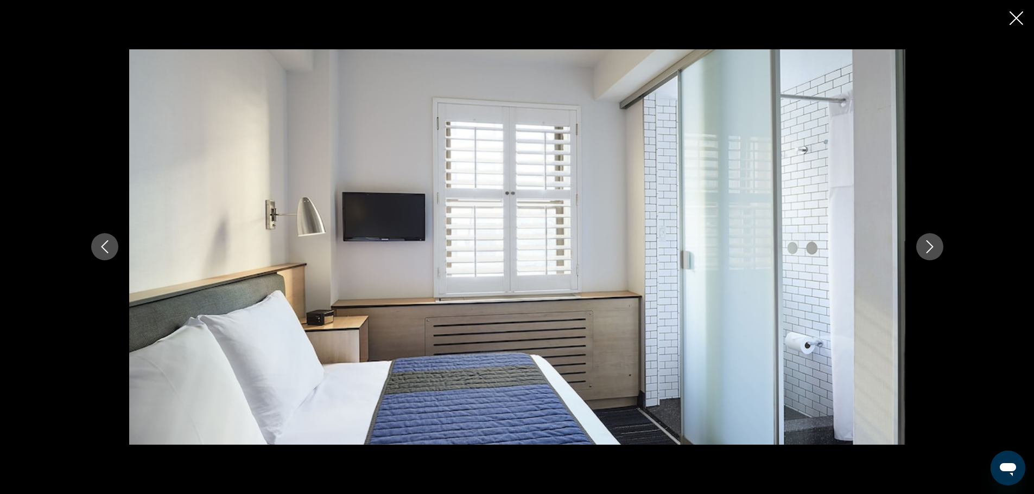
click at [936, 250] on icon "Next image" at bounding box center [929, 246] width 13 height 13
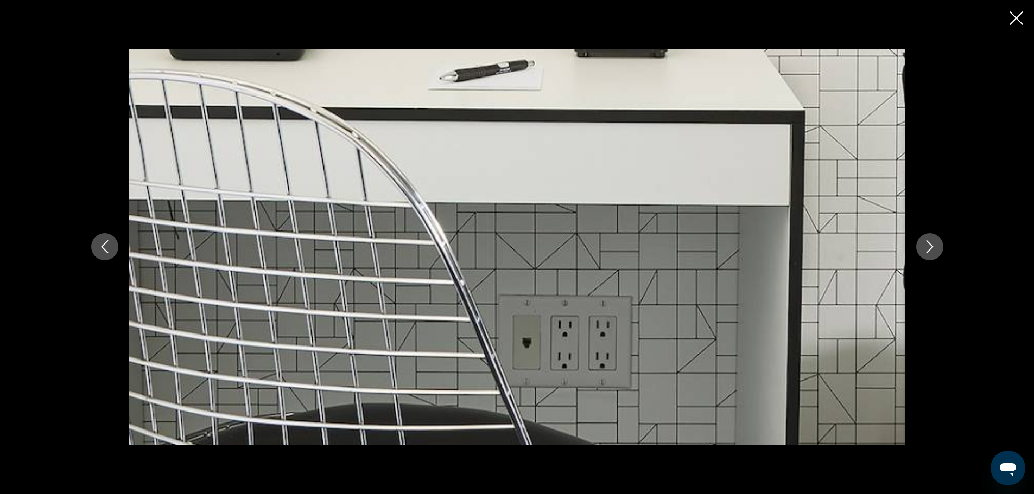
click at [936, 250] on icon "Next image" at bounding box center [929, 246] width 13 height 13
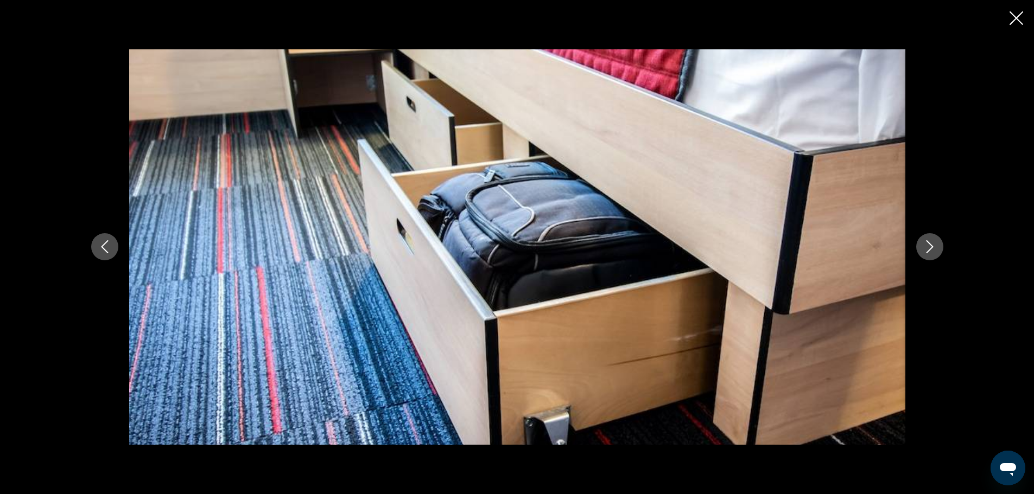
click at [936, 250] on icon "Next image" at bounding box center [929, 246] width 13 height 13
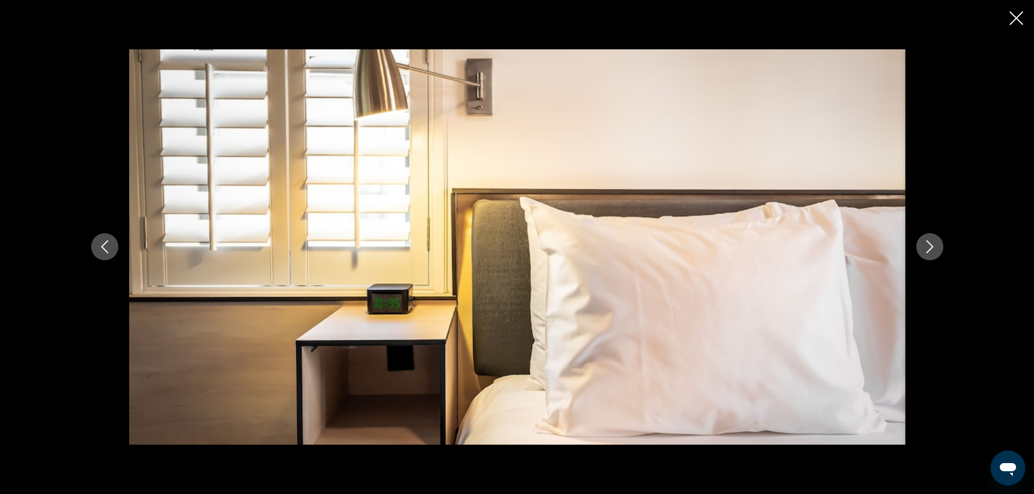
click at [936, 250] on icon "Next image" at bounding box center [929, 246] width 13 height 13
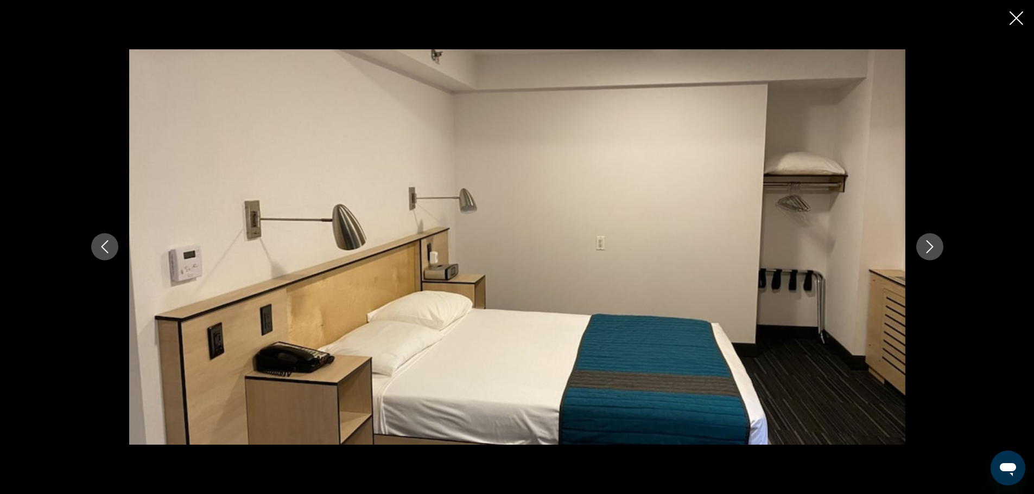
click at [936, 250] on icon "Next image" at bounding box center [929, 246] width 13 height 13
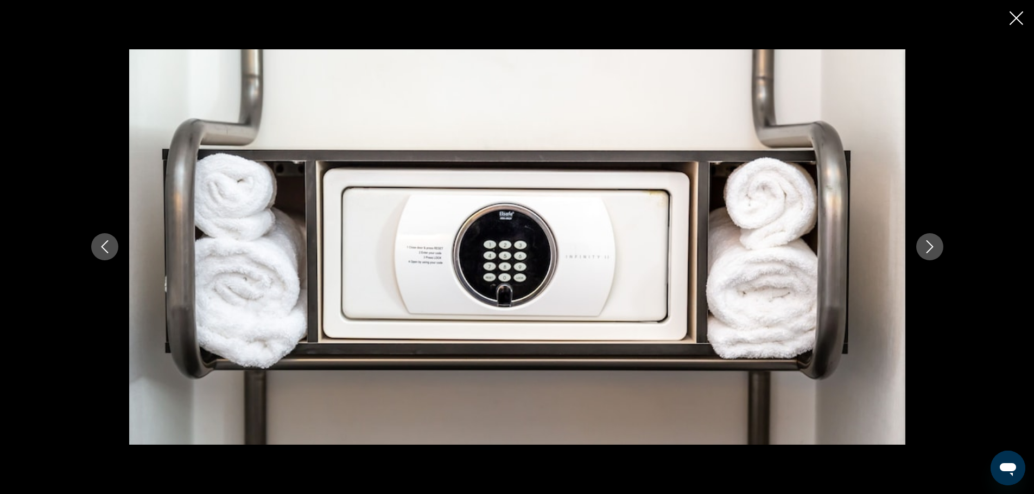
click at [936, 250] on icon "Next image" at bounding box center [929, 246] width 13 height 13
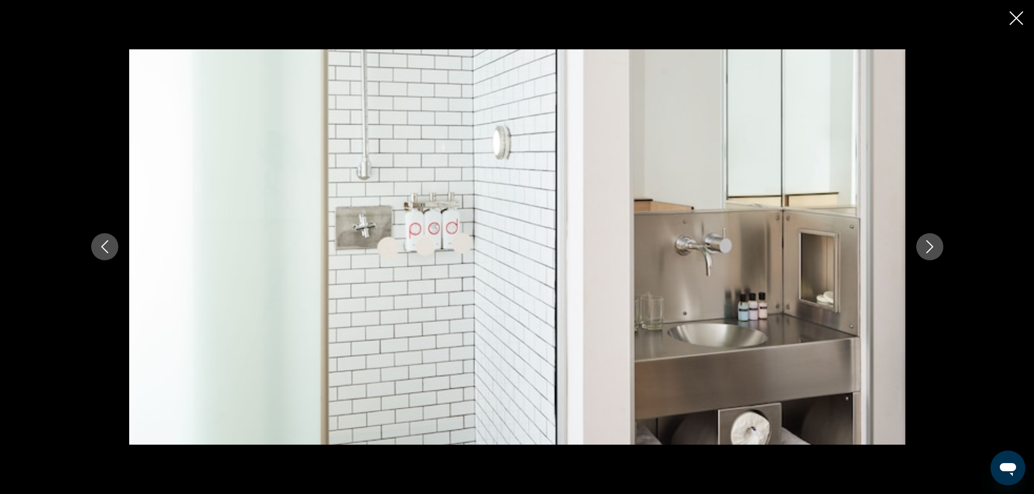
click at [936, 250] on icon "Next image" at bounding box center [929, 246] width 13 height 13
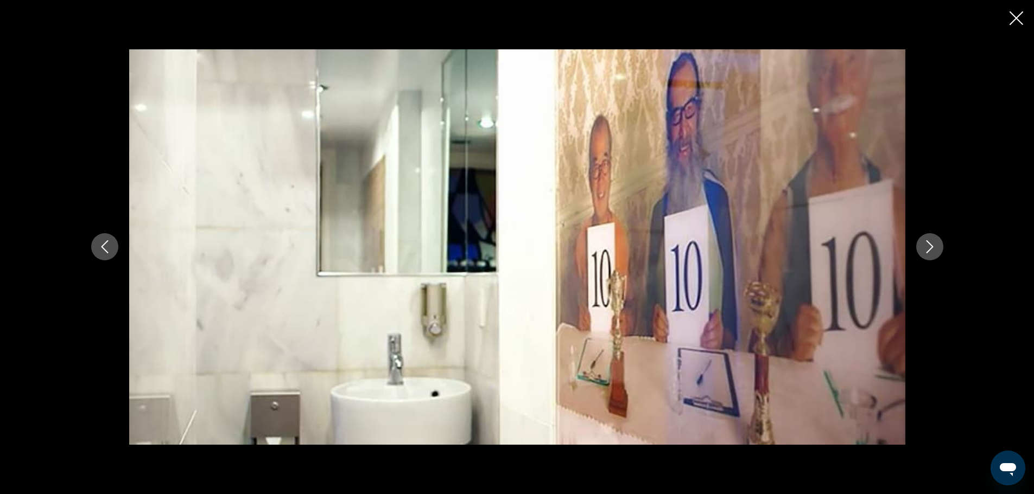
click at [936, 250] on icon "Next image" at bounding box center [929, 246] width 13 height 13
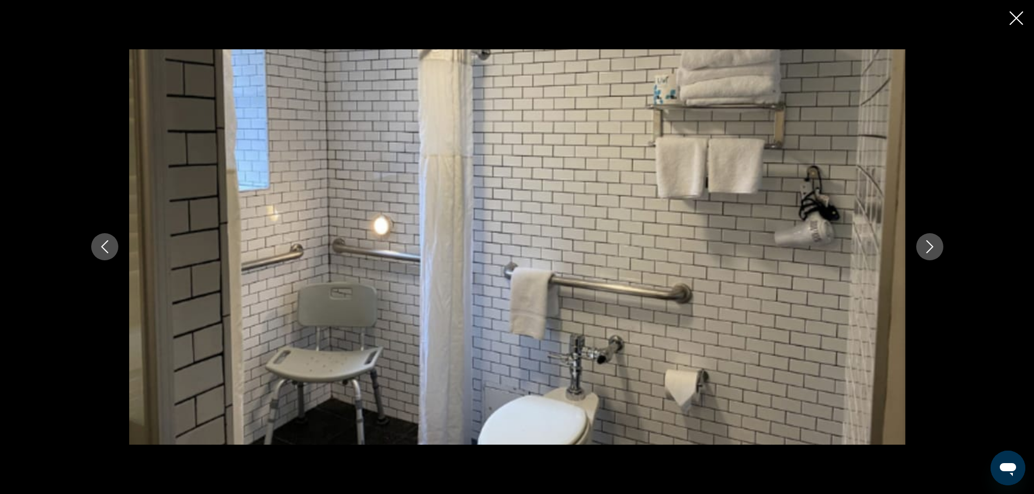
click at [936, 250] on icon "Next image" at bounding box center [929, 246] width 13 height 13
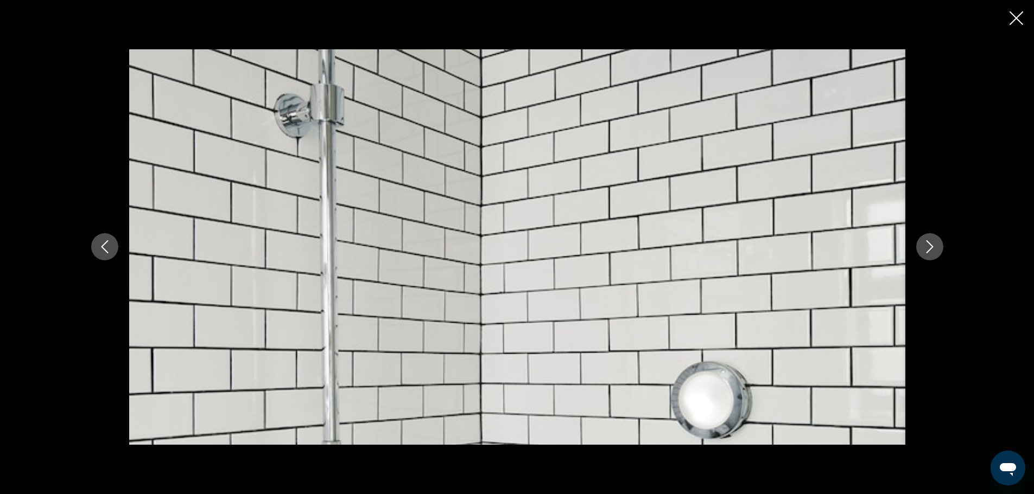
click at [936, 250] on icon "Next image" at bounding box center [929, 246] width 13 height 13
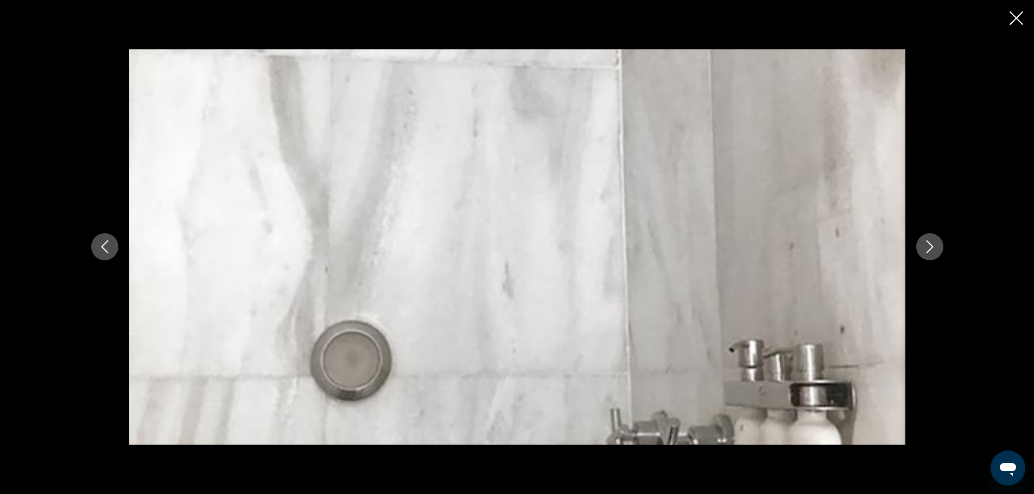
click at [936, 250] on icon "Next image" at bounding box center [929, 246] width 13 height 13
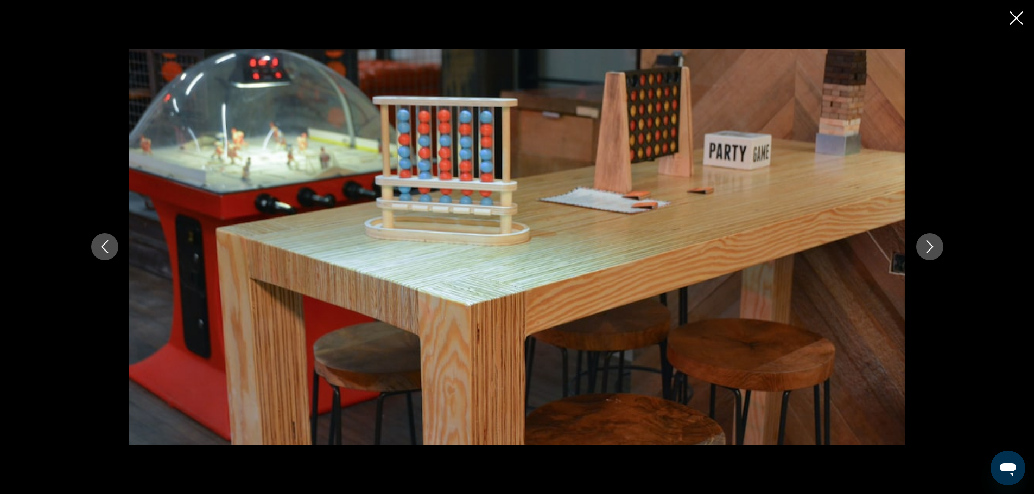
click at [936, 250] on icon "Next image" at bounding box center [929, 246] width 13 height 13
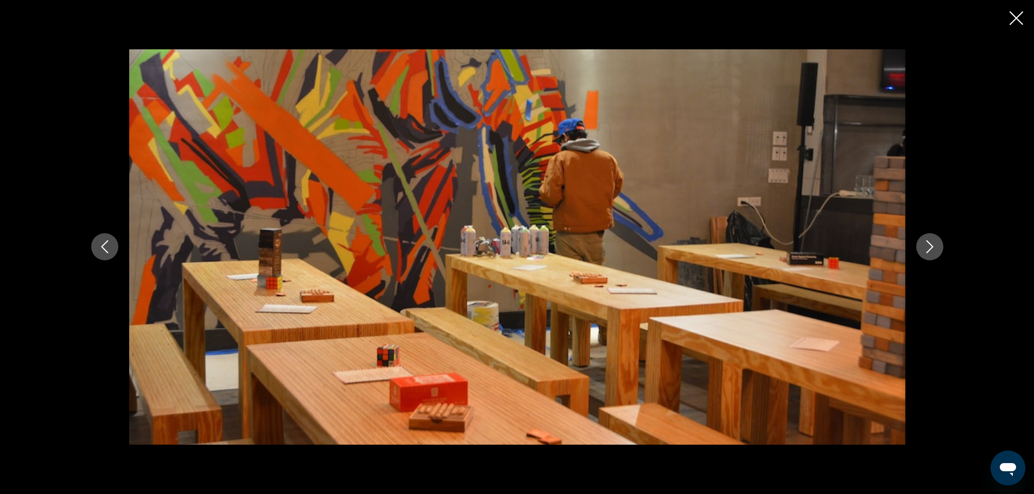
click at [936, 250] on icon "Next image" at bounding box center [929, 246] width 13 height 13
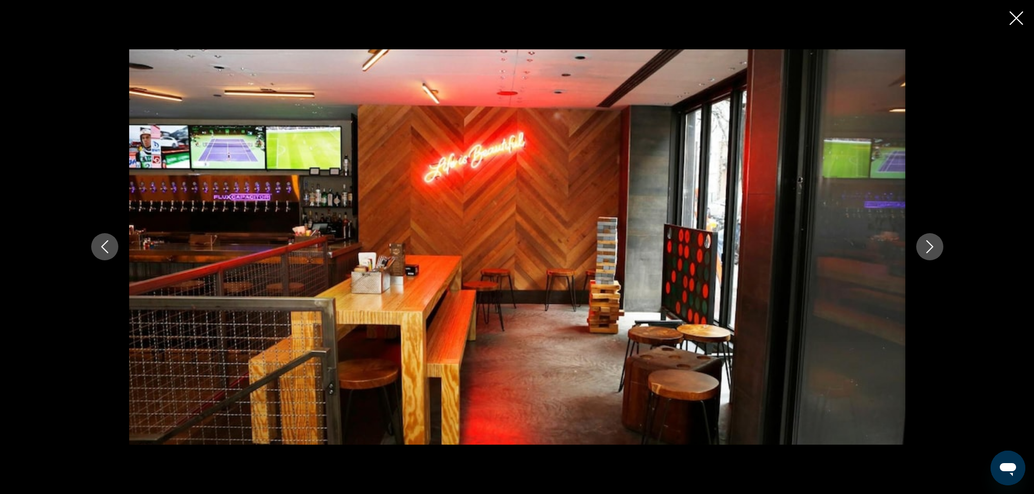
click at [936, 250] on icon "Next image" at bounding box center [929, 246] width 13 height 13
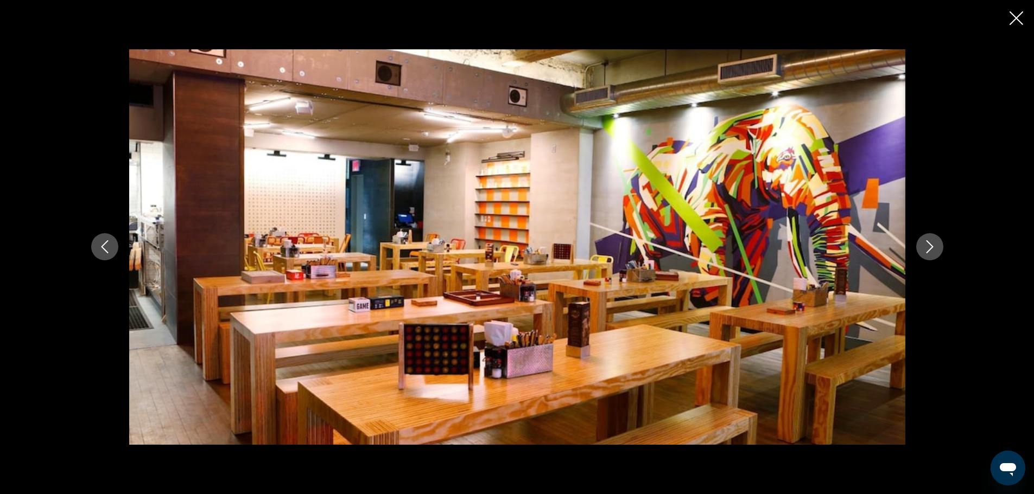
click at [936, 250] on icon "Next image" at bounding box center [929, 246] width 13 height 13
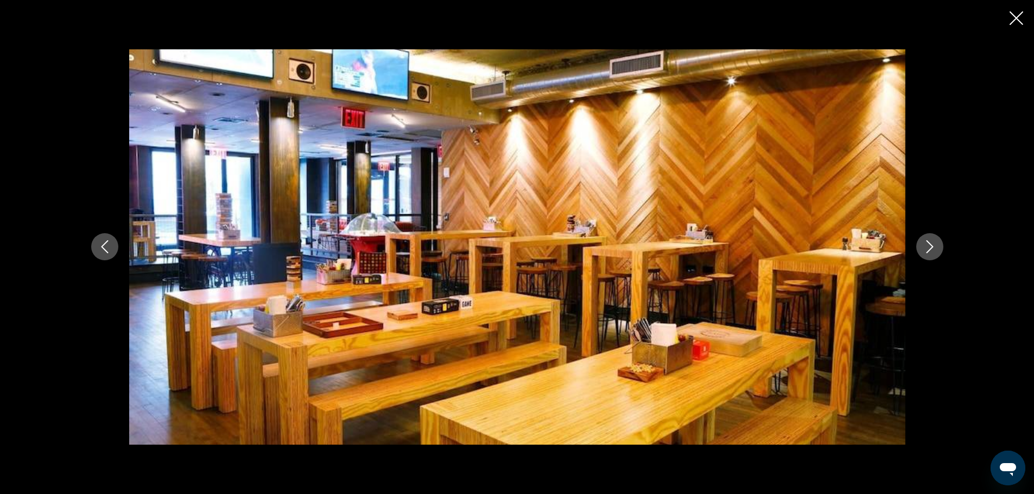
click at [936, 250] on icon "Next image" at bounding box center [929, 246] width 13 height 13
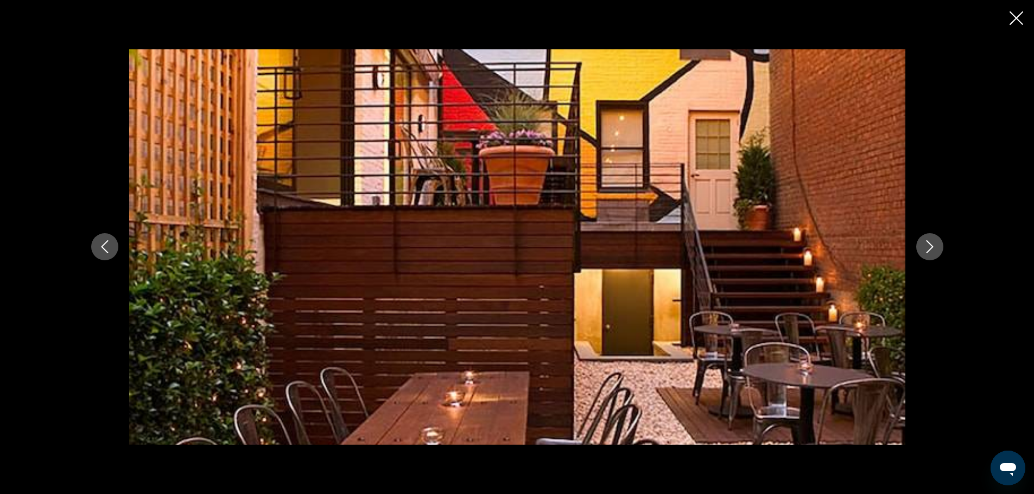
click at [936, 250] on icon "Next image" at bounding box center [929, 246] width 13 height 13
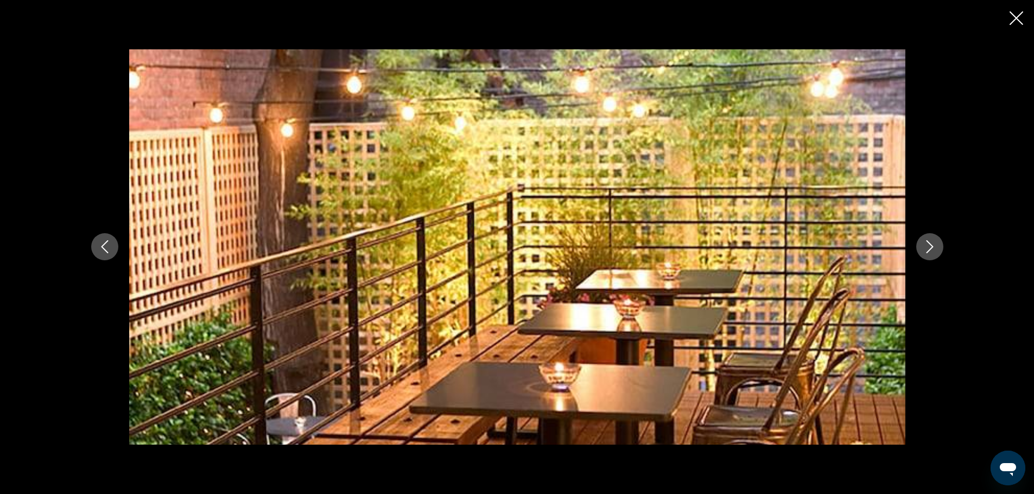
click at [936, 250] on icon "Next image" at bounding box center [929, 246] width 13 height 13
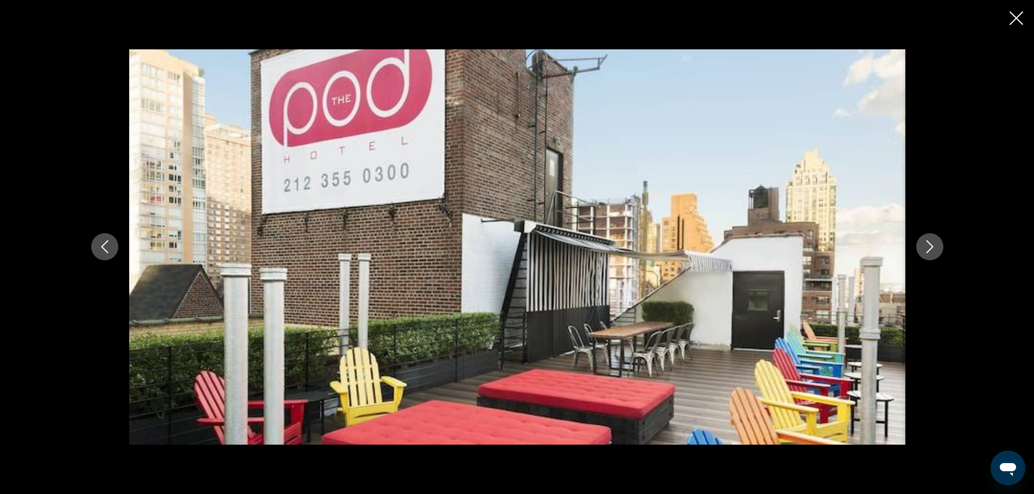
click at [936, 250] on icon "Next image" at bounding box center [929, 246] width 13 height 13
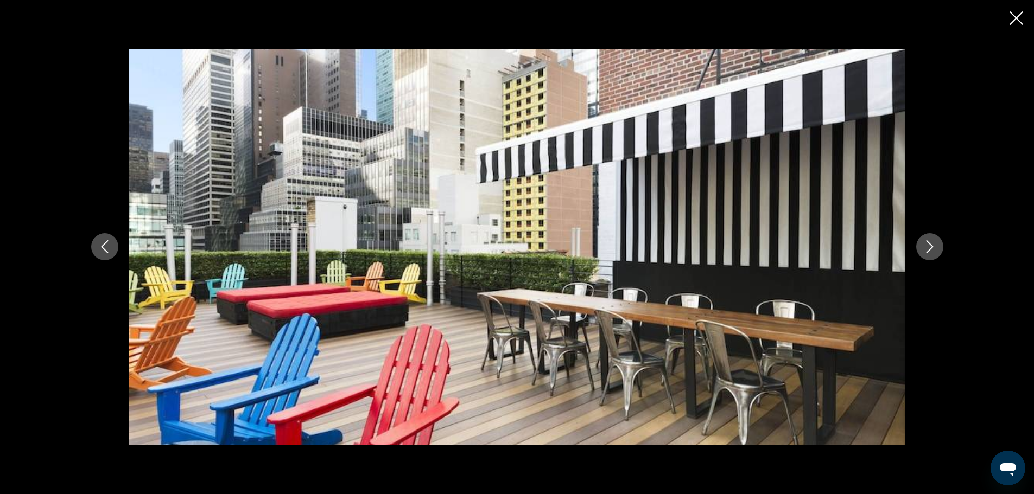
click at [936, 250] on icon "Next image" at bounding box center [929, 246] width 13 height 13
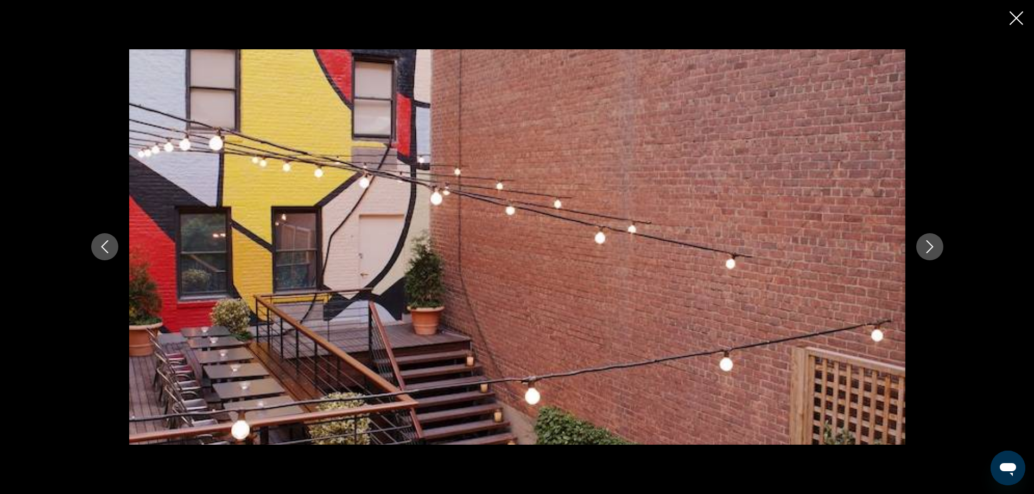
click at [936, 250] on icon "Next image" at bounding box center [929, 246] width 13 height 13
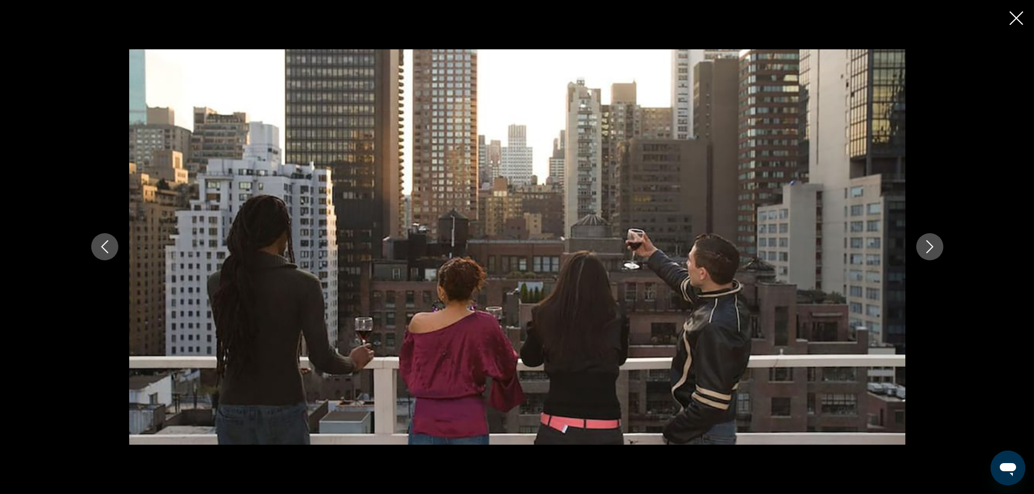
click at [936, 250] on icon "Next image" at bounding box center [929, 246] width 13 height 13
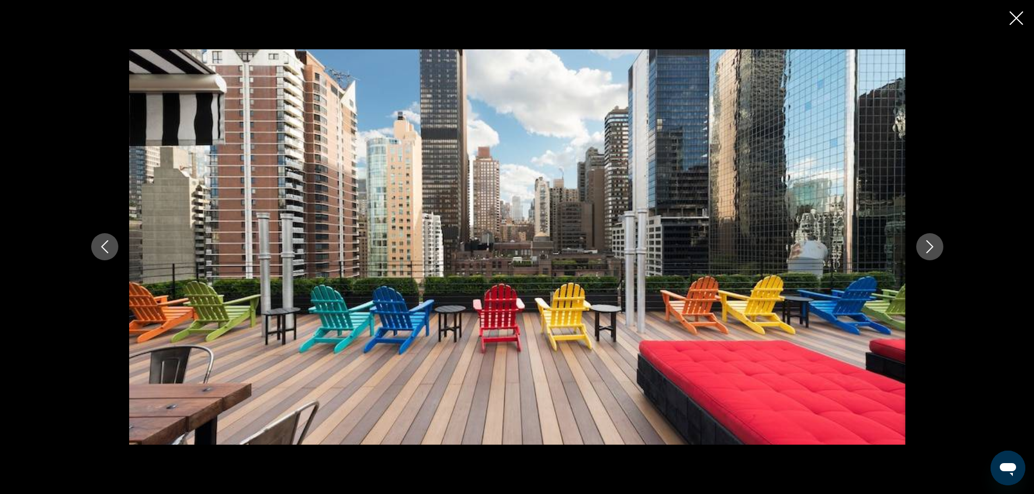
click at [1011, 14] on icon "Close slideshow" at bounding box center [1016, 18] width 14 height 14
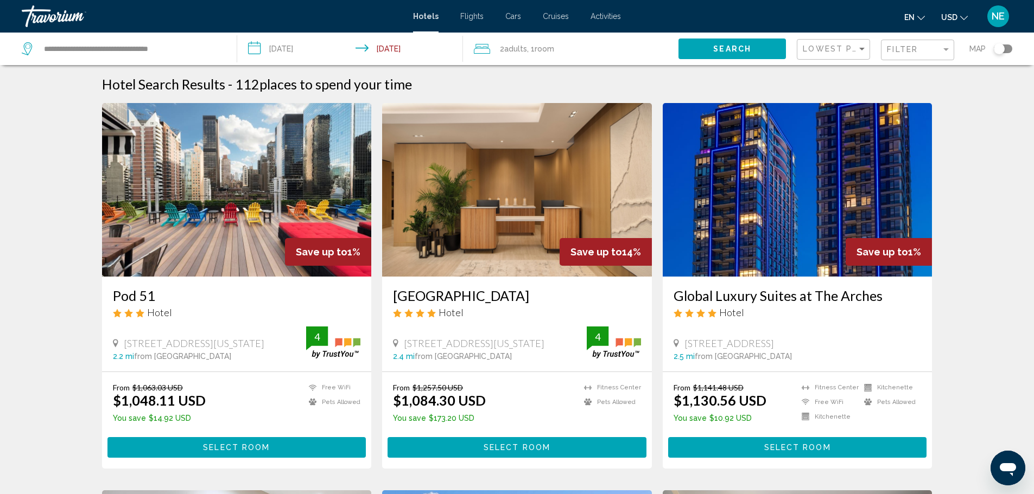
click at [505, 277] on img "Main content" at bounding box center [517, 190] width 270 height 174
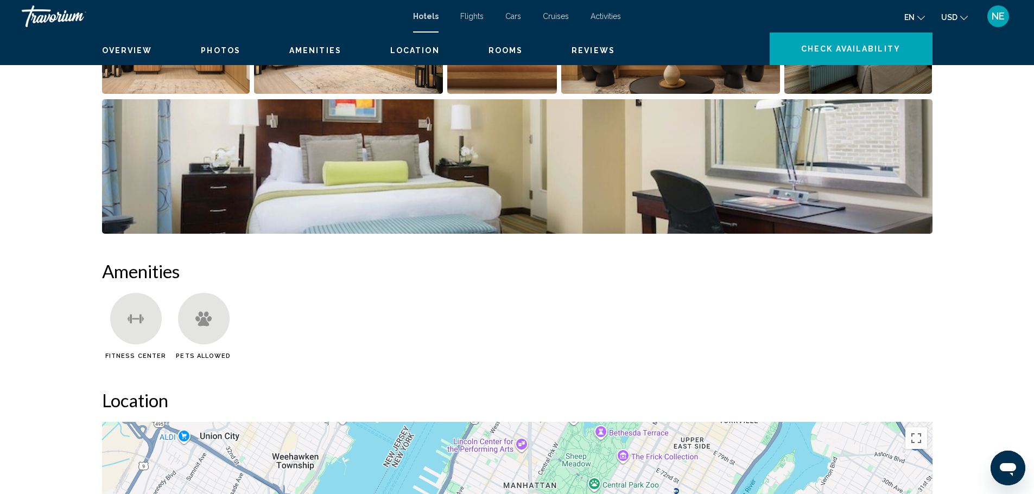
scroll to position [644, 0]
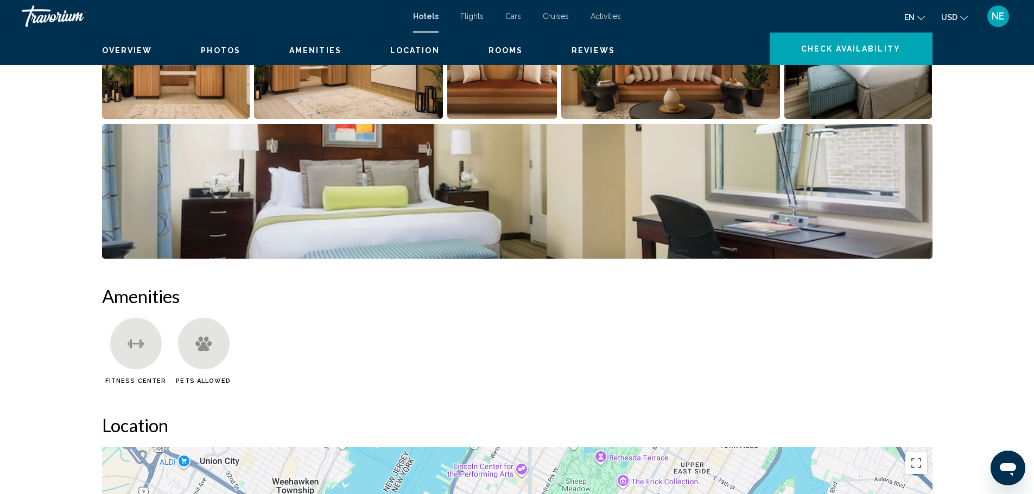
click at [132, 119] on img "Open full-screen image slider" at bounding box center [176, 51] width 148 height 135
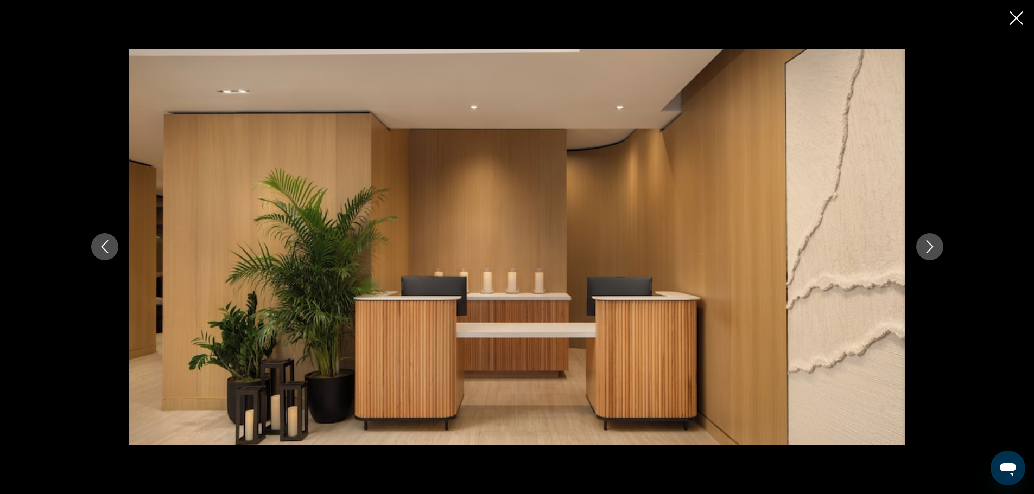
click at [936, 251] on icon "Next image" at bounding box center [929, 246] width 13 height 13
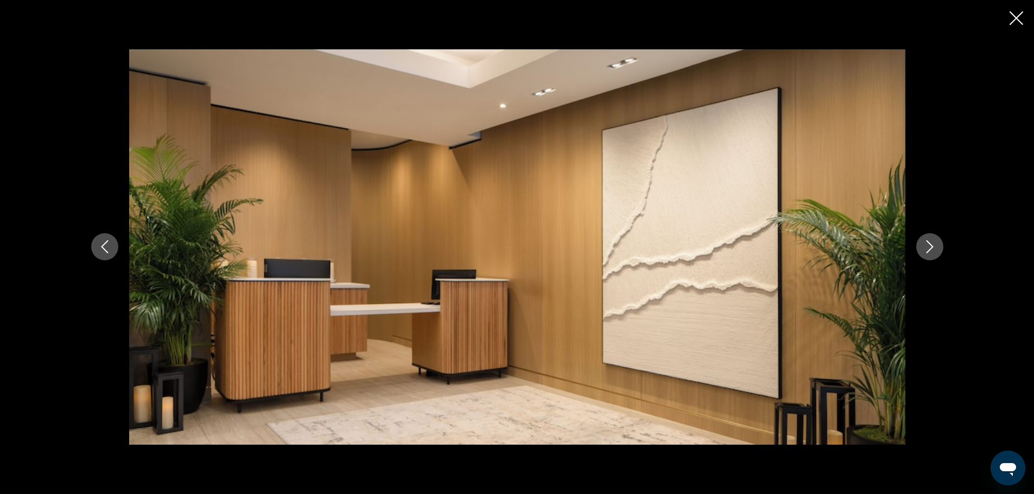
click at [936, 251] on icon "Next image" at bounding box center [929, 246] width 13 height 13
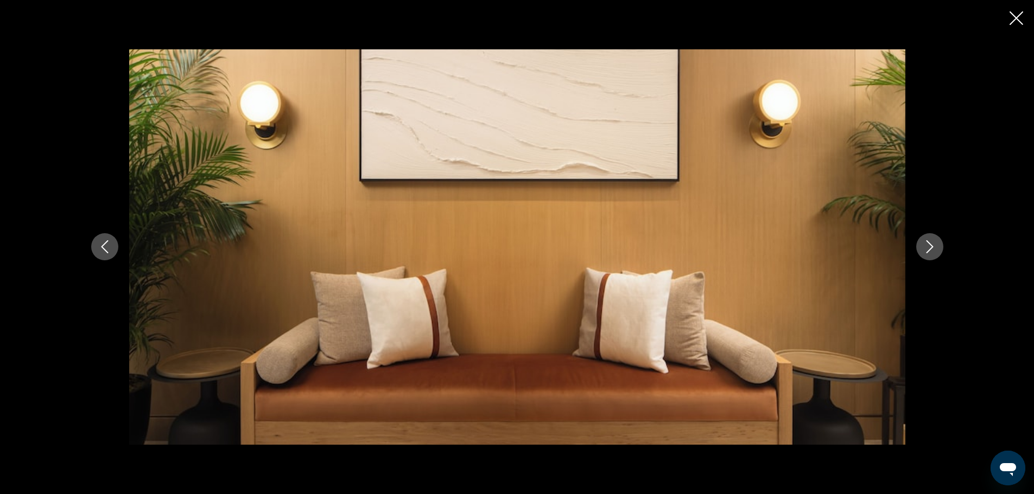
click at [936, 251] on icon "Next image" at bounding box center [929, 246] width 13 height 13
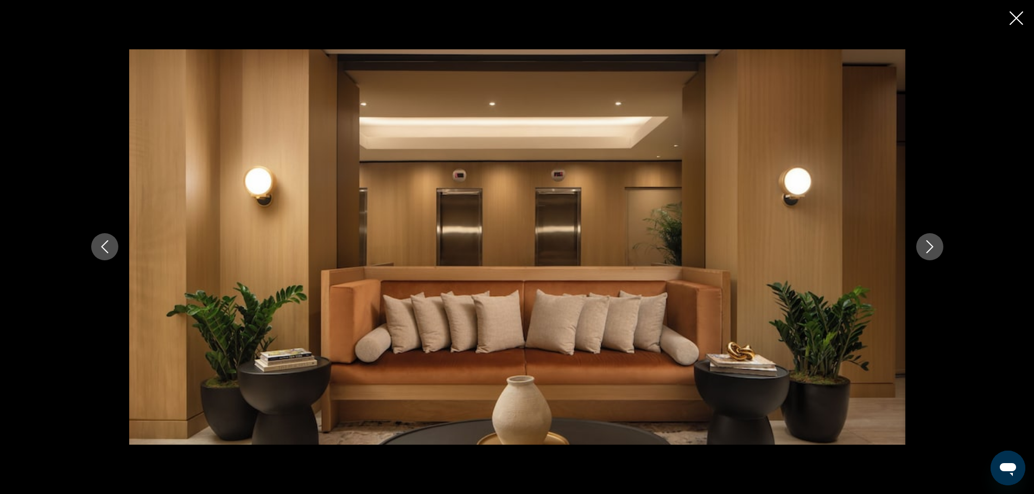
click at [936, 251] on icon "Next image" at bounding box center [929, 246] width 13 height 13
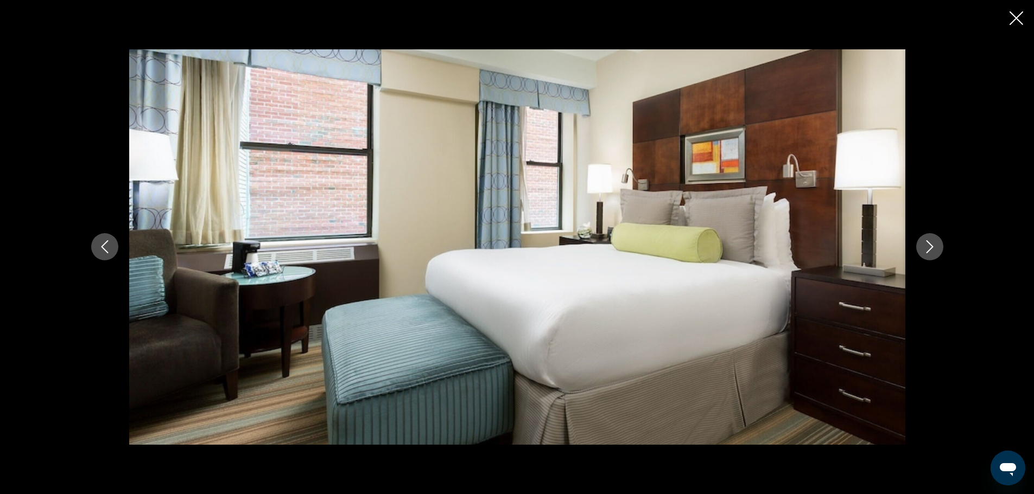
click at [936, 251] on icon "Next image" at bounding box center [929, 246] width 13 height 13
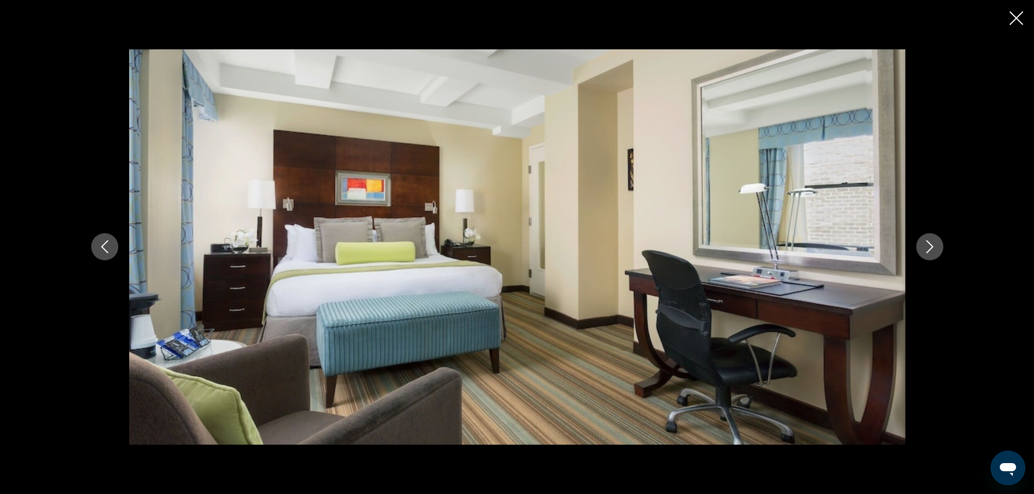
click at [936, 251] on icon "Next image" at bounding box center [929, 246] width 13 height 13
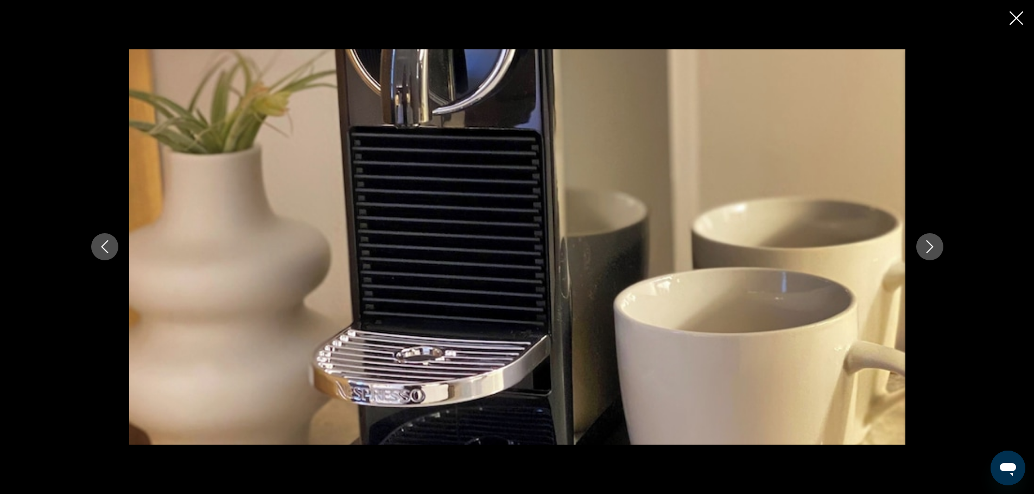
click at [936, 251] on icon "Next image" at bounding box center [929, 246] width 13 height 13
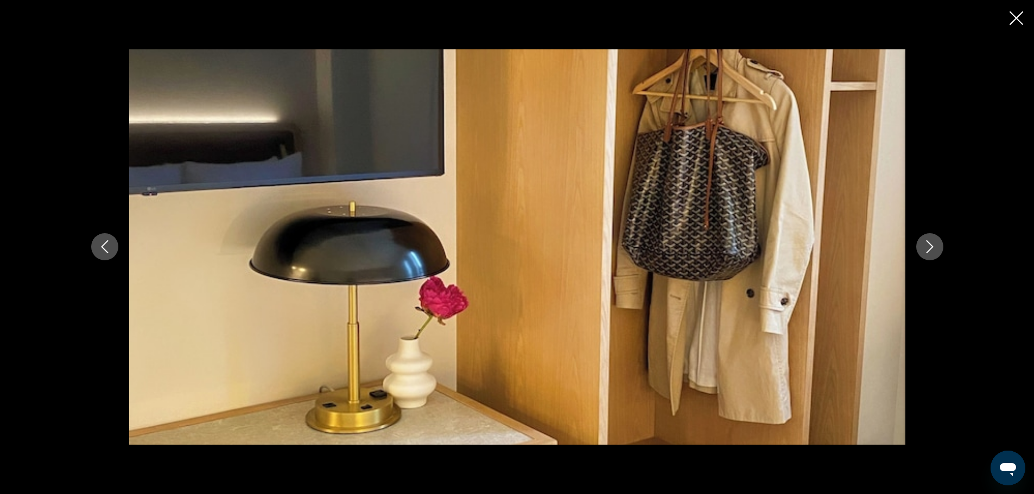
click at [936, 251] on icon "Next image" at bounding box center [929, 246] width 13 height 13
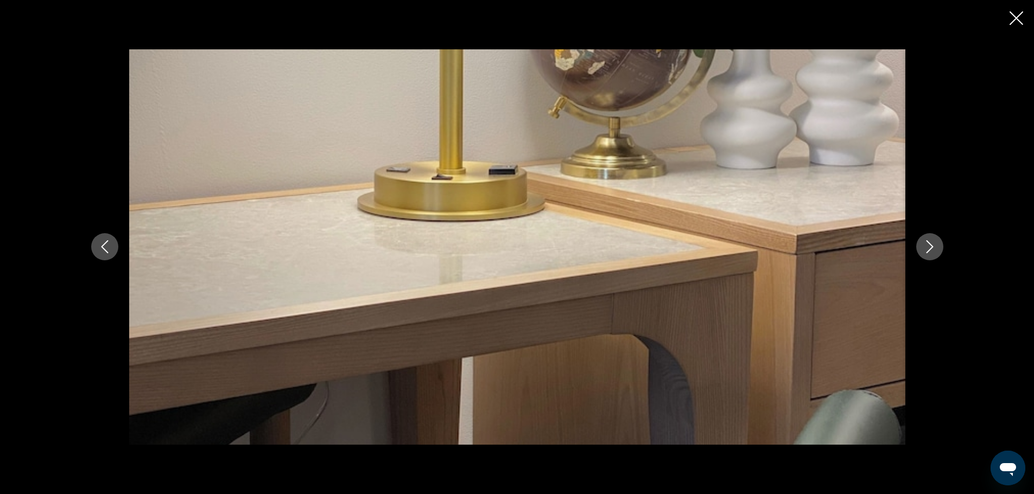
click at [936, 251] on icon "Next image" at bounding box center [929, 246] width 13 height 13
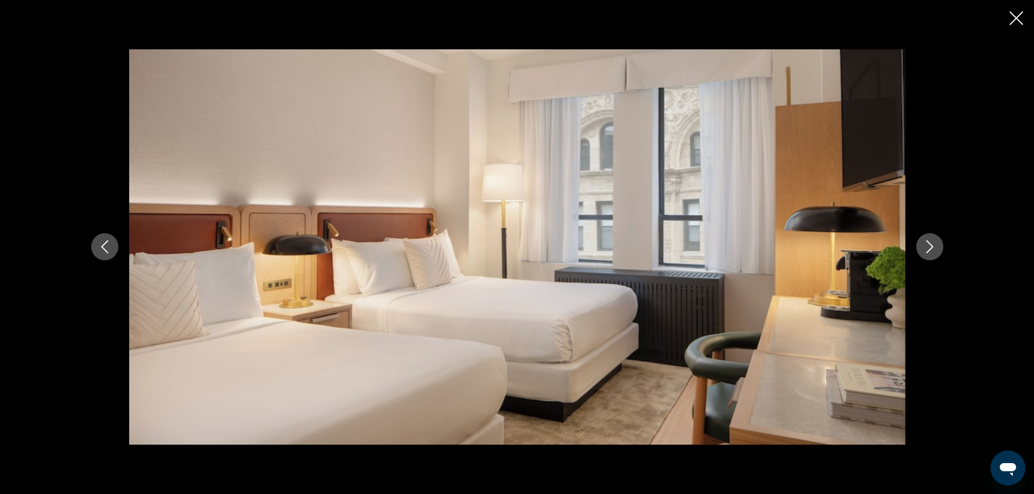
click at [936, 251] on icon "Next image" at bounding box center [929, 246] width 13 height 13
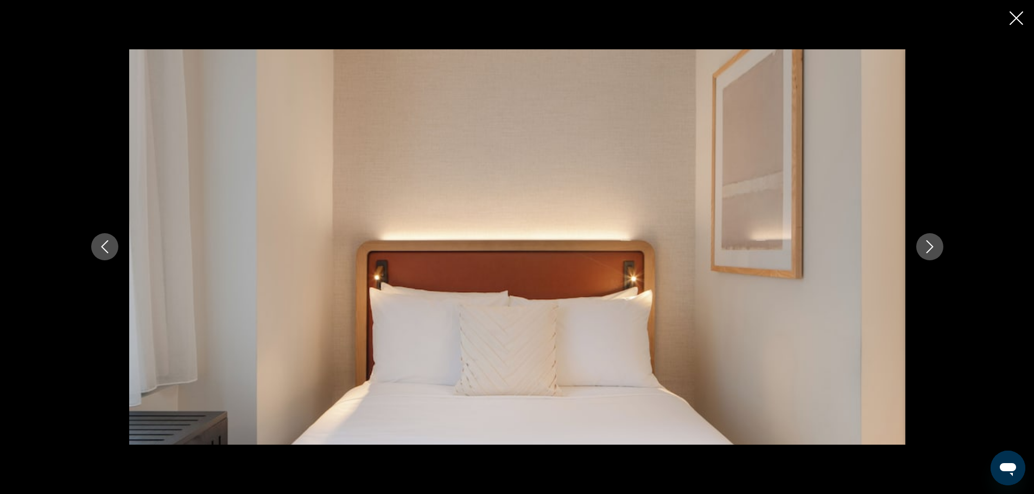
click at [936, 251] on icon "Next image" at bounding box center [929, 246] width 13 height 13
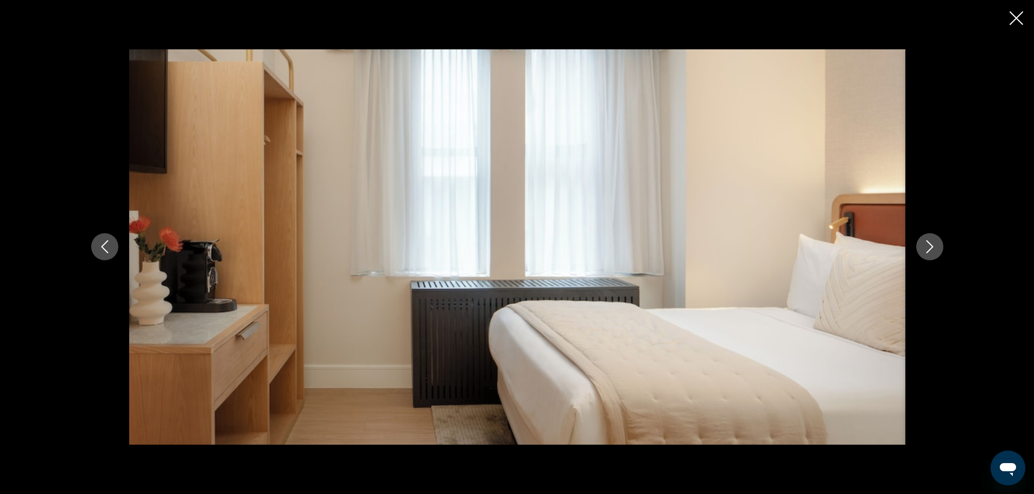
click at [936, 251] on icon "Next image" at bounding box center [929, 246] width 13 height 13
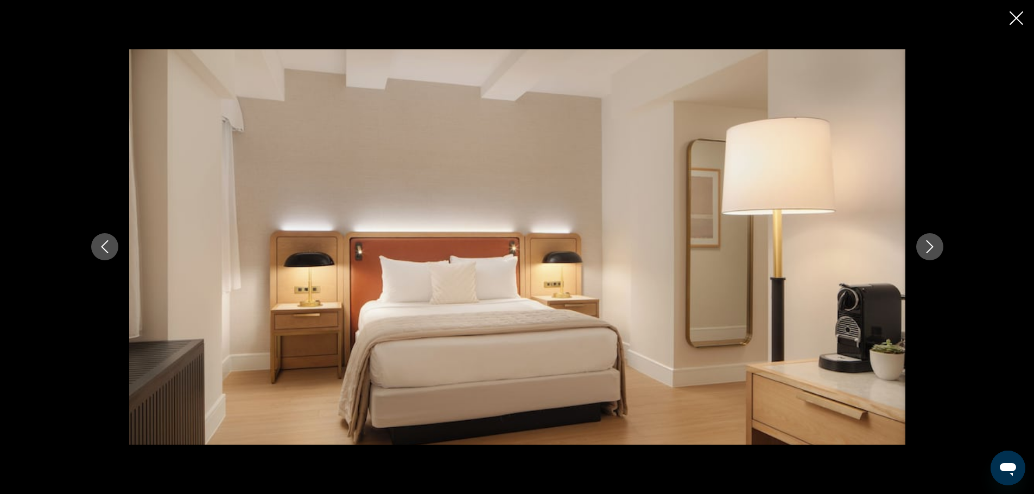
click at [936, 251] on icon "Next image" at bounding box center [929, 246] width 13 height 13
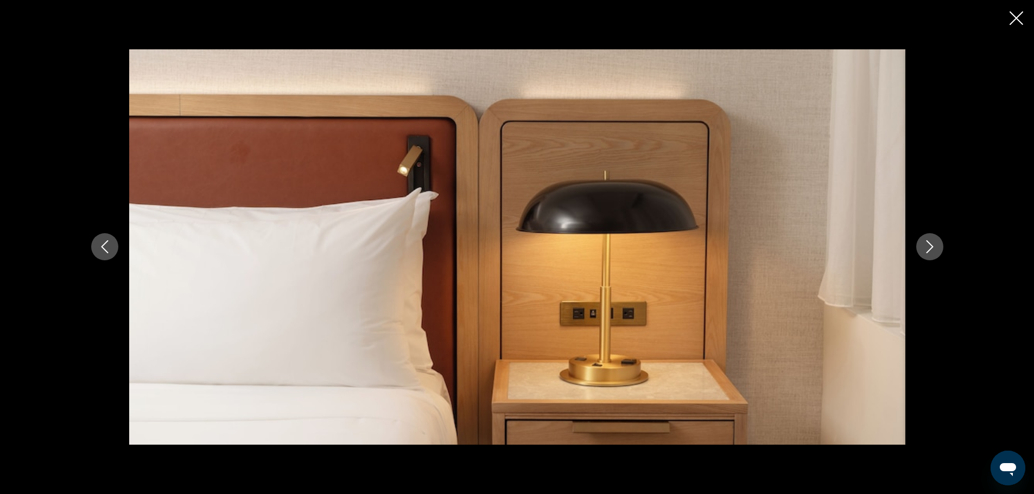
click at [936, 251] on icon "Next image" at bounding box center [929, 246] width 13 height 13
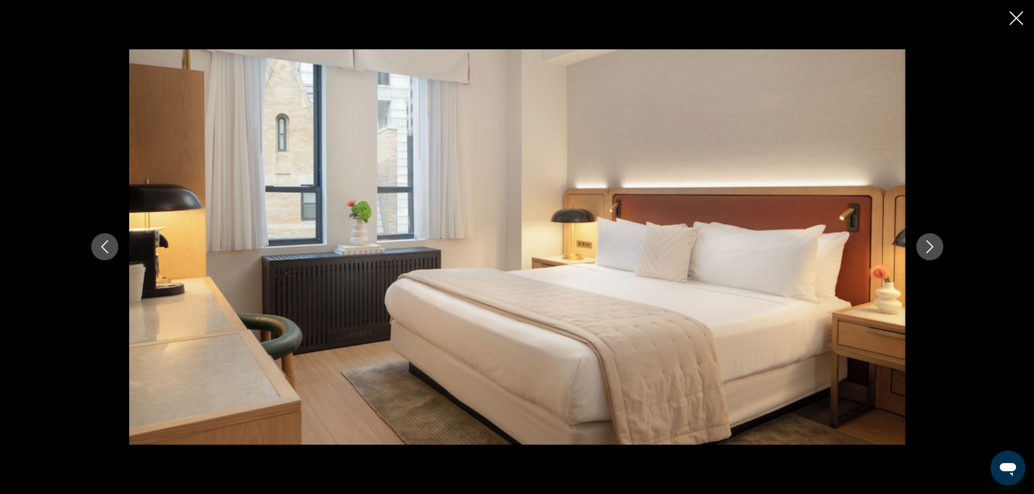
click at [936, 251] on icon "Next image" at bounding box center [929, 246] width 13 height 13
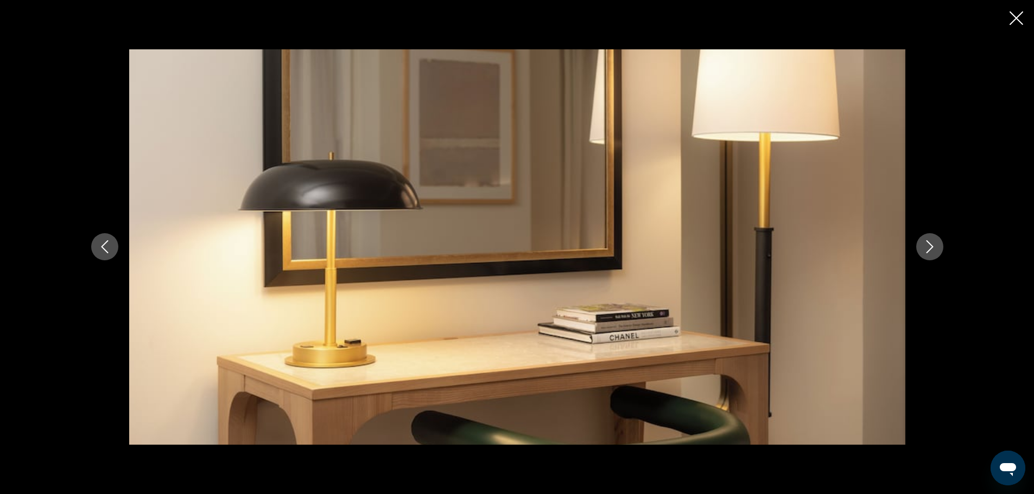
click at [936, 251] on icon "Next image" at bounding box center [929, 246] width 13 height 13
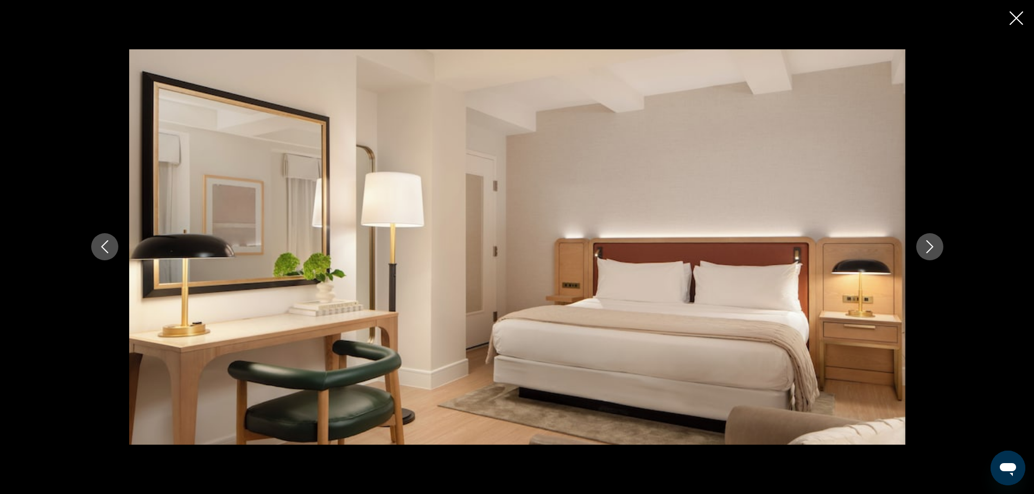
click at [936, 251] on icon "Next image" at bounding box center [929, 246] width 13 height 13
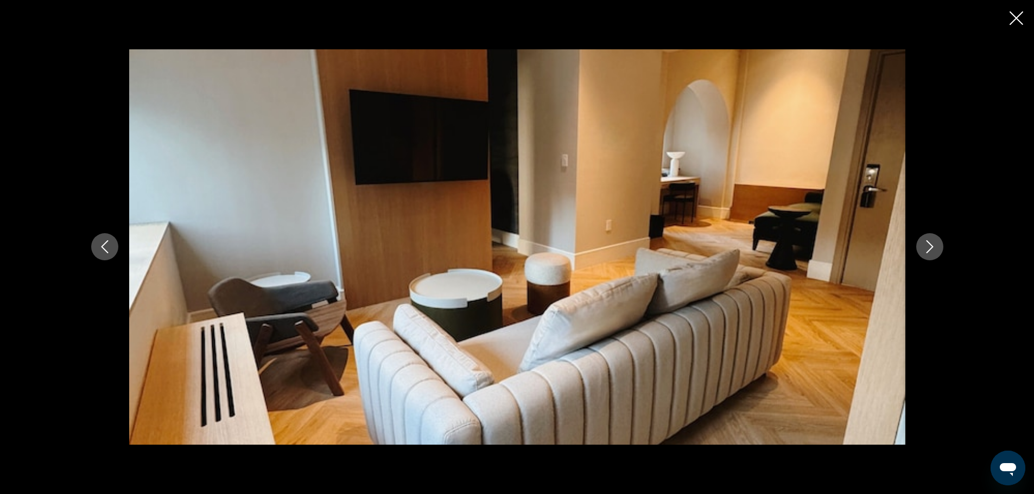
click at [936, 251] on icon "Next image" at bounding box center [929, 246] width 13 height 13
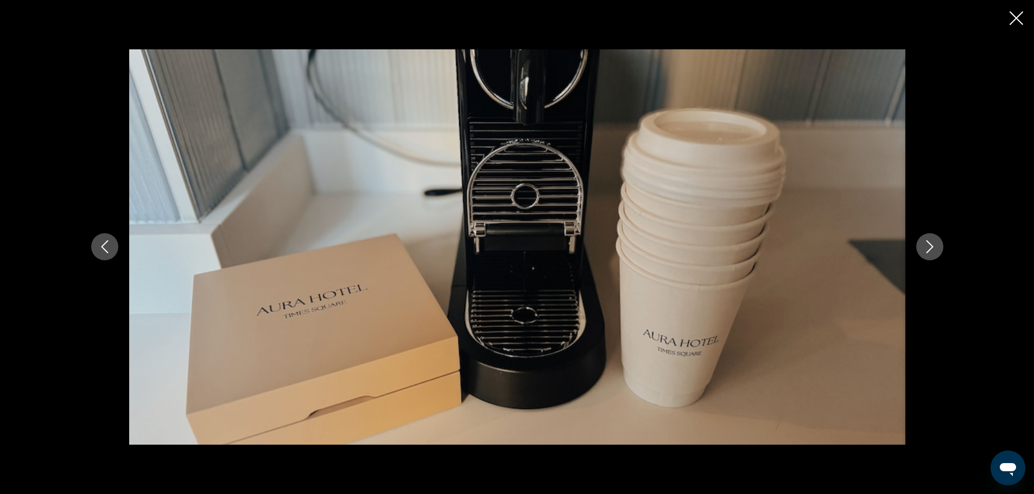
click at [936, 251] on icon "Next image" at bounding box center [929, 246] width 13 height 13
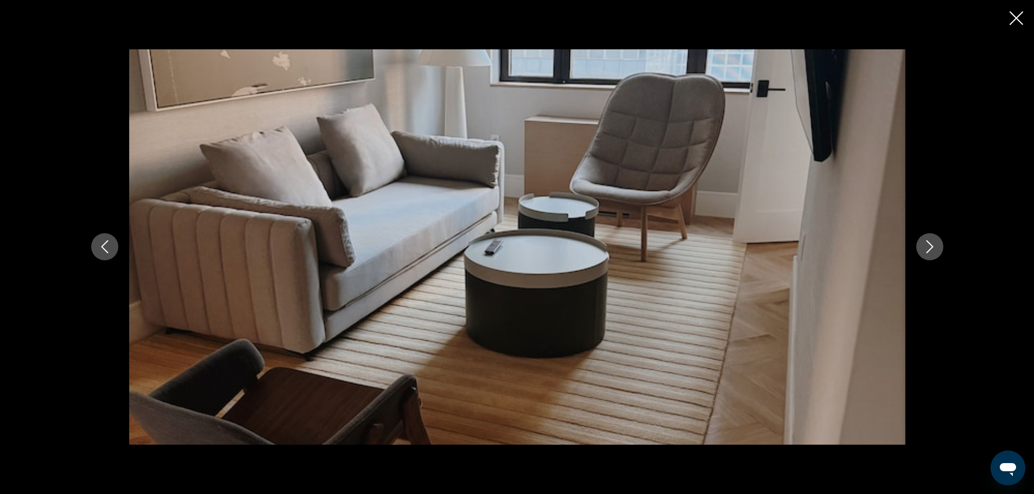
click at [936, 251] on icon "Next image" at bounding box center [929, 246] width 13 height 13
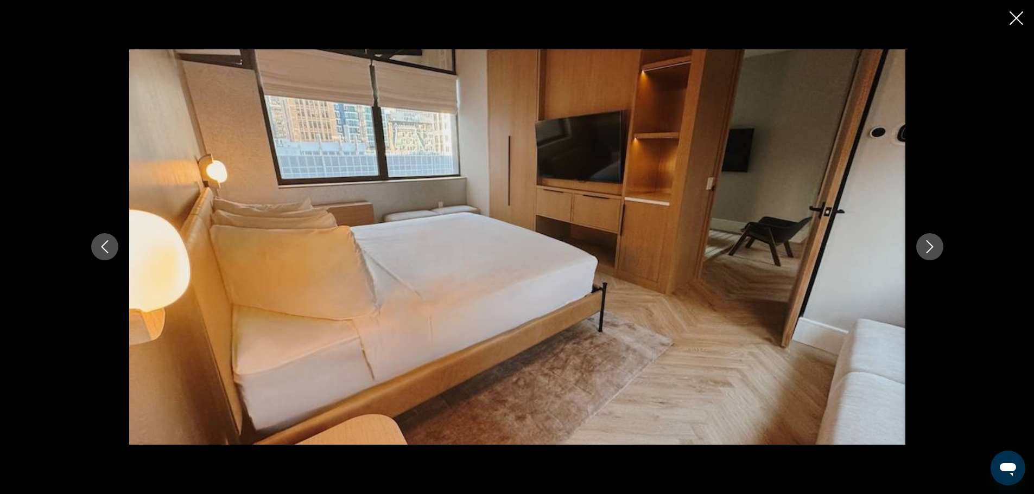
click at [936, 251] on icon "Next image" at bounding box center [929, 246] width 13 height 13
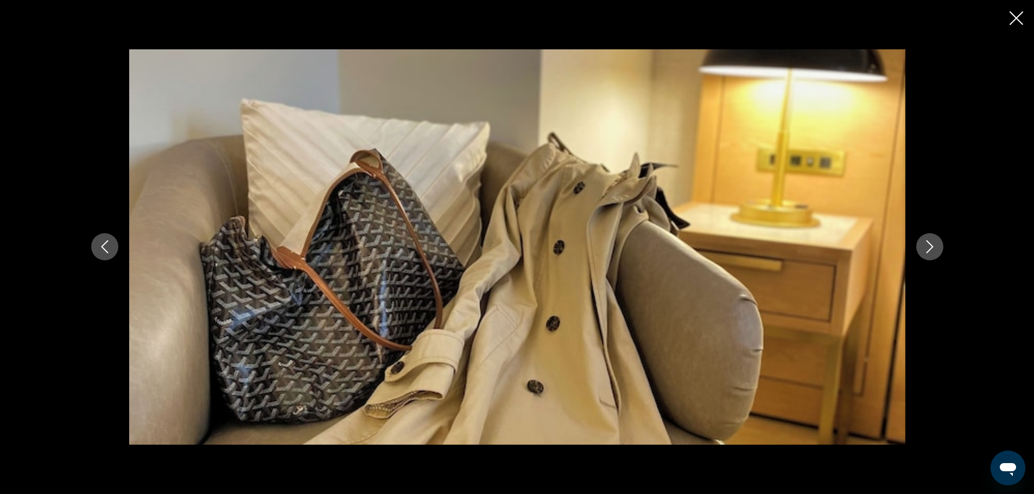
click at [936, 251] on icon "Next image" at bounding box center [929, 246] width 13 height 13
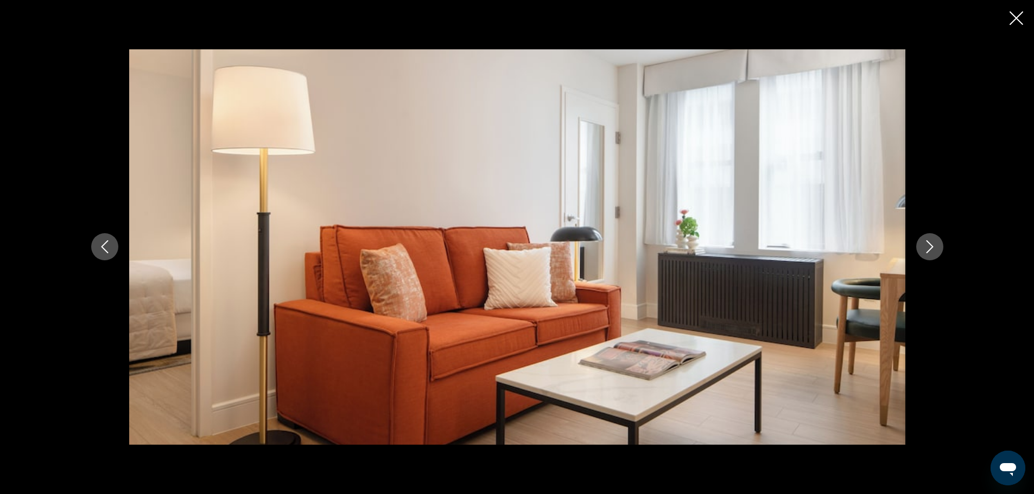
click at [936, 251] on icon "Next image" at bounding box center [929, 246] width 13 height 13
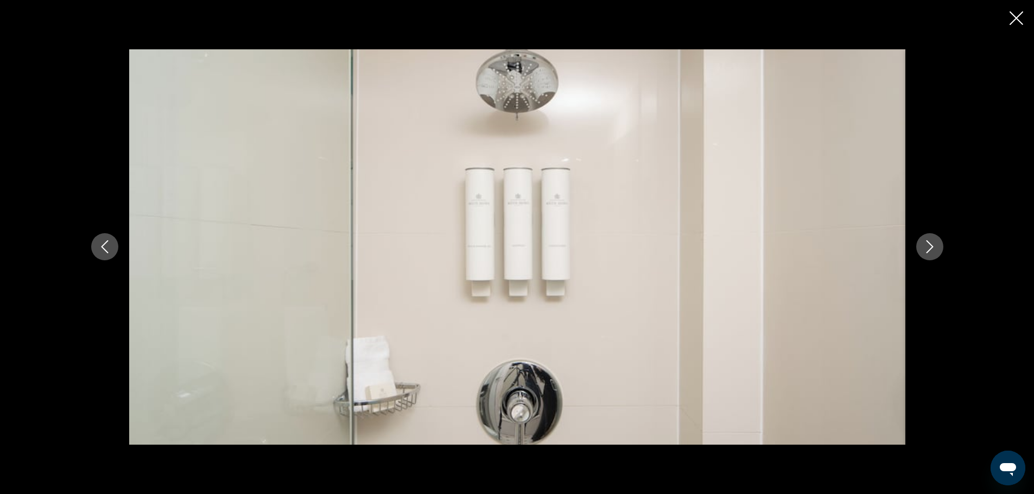
click at [936, 251] on icon "Next image" at bounding box center [929, 246] width 13 height 13
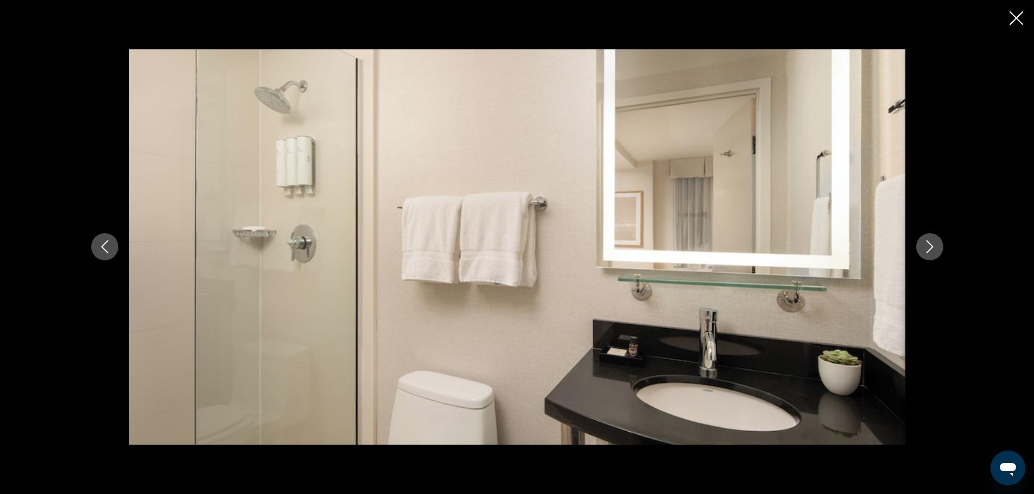
click at [936, 251] on icon "Next image" at bounding box center [929, 246] width 13 height 13
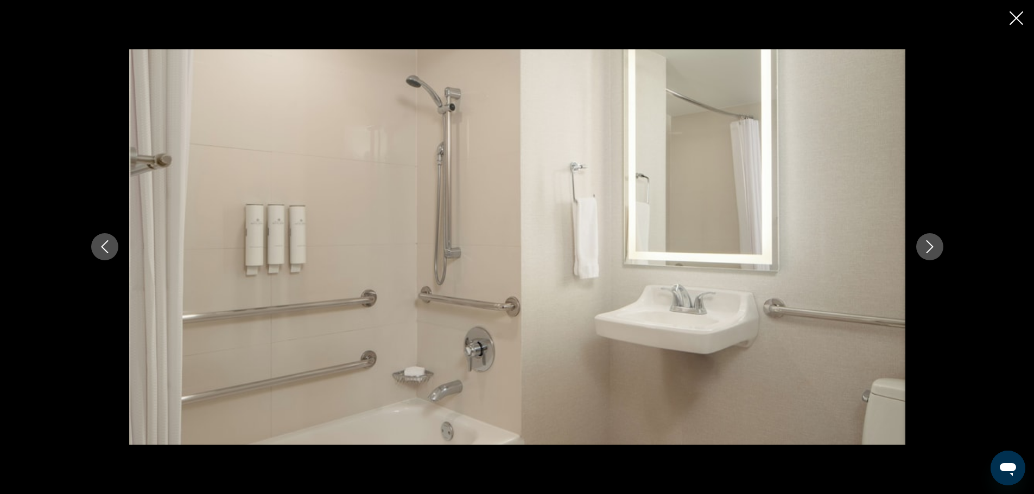
click at [936, 251] on icon "Next image" at bounding box center [929, 246] width 13 height 13
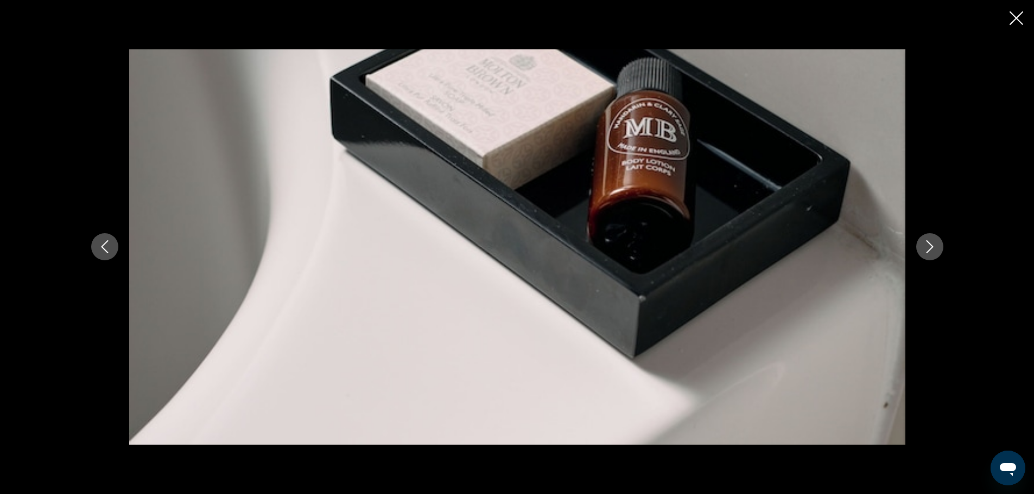
click at [936, 251] on icon "Next image" at bounding box center [929, 246] width 13 height 13
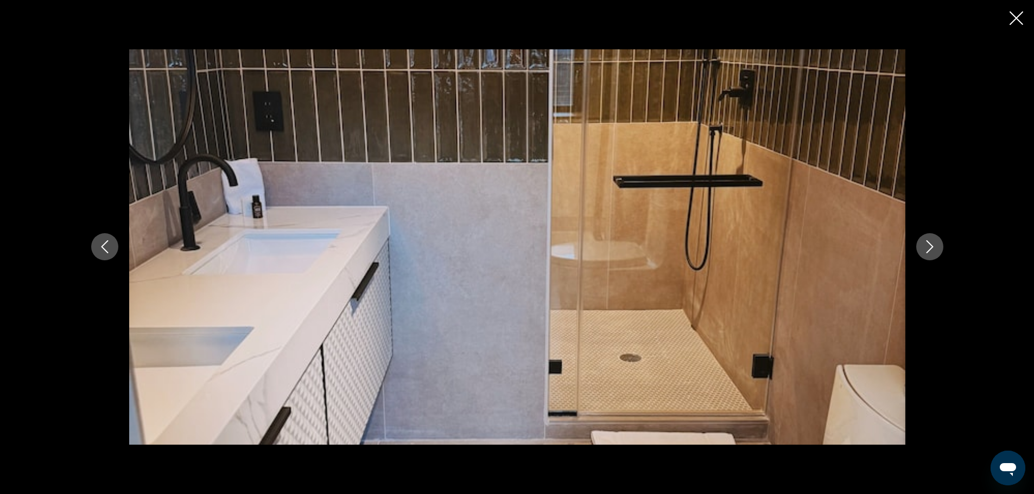
click at [936, 251] on icon "Next image" at bounding box center [929, 246] width 13 height 13
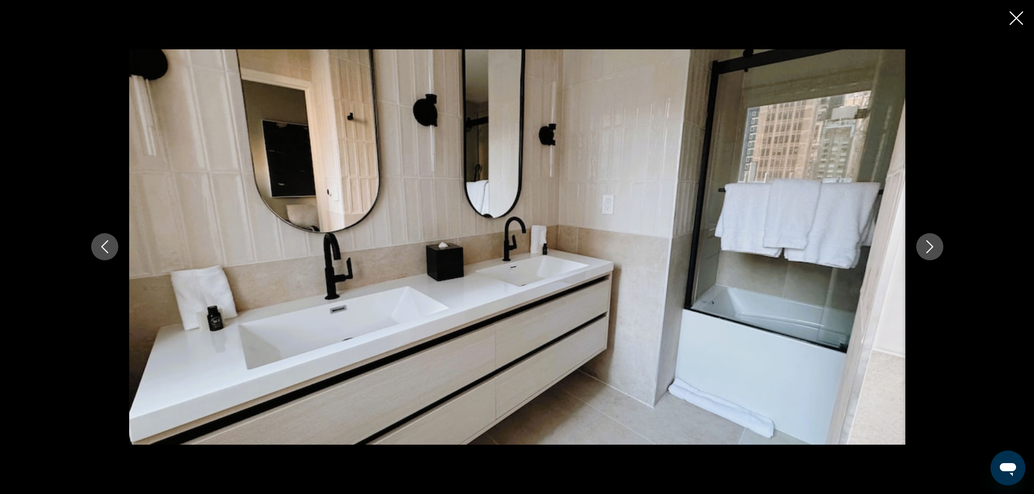
click at [936, 251] on icon "Next image" at bounding box center [929, 246] width 13 height 13
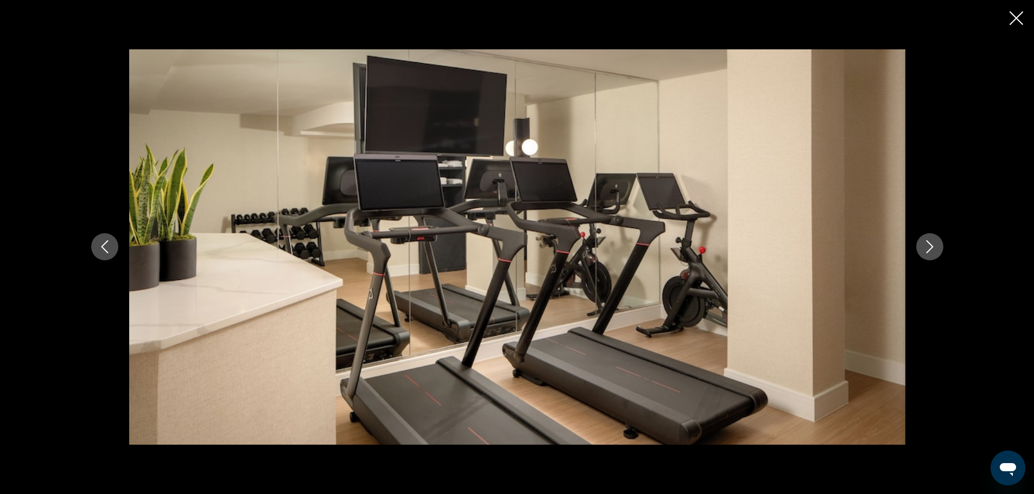
click at [936, 251] on icon "Next image" at bounding box center [929, 246] width 13 height 13
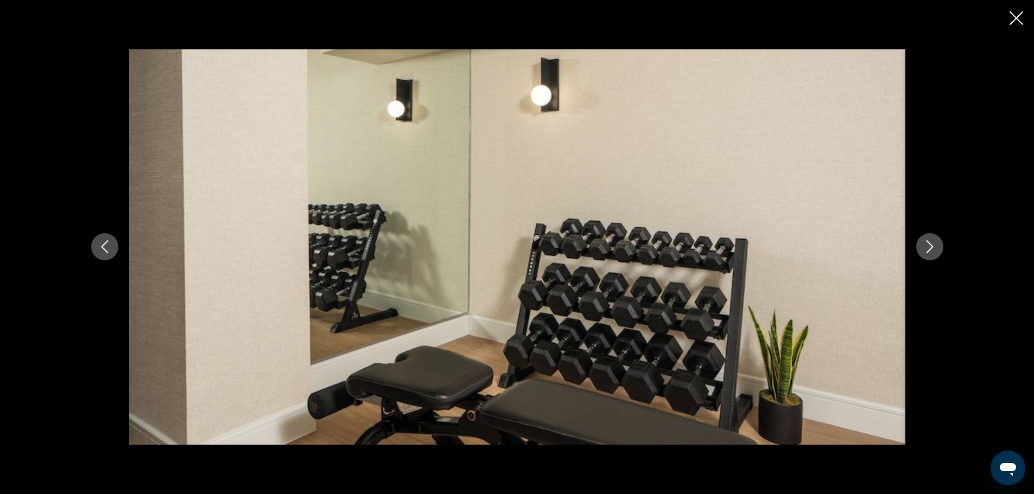
click at [936, 251] on icon "Next image" at bounding box center [929, 246] width 13 height 13
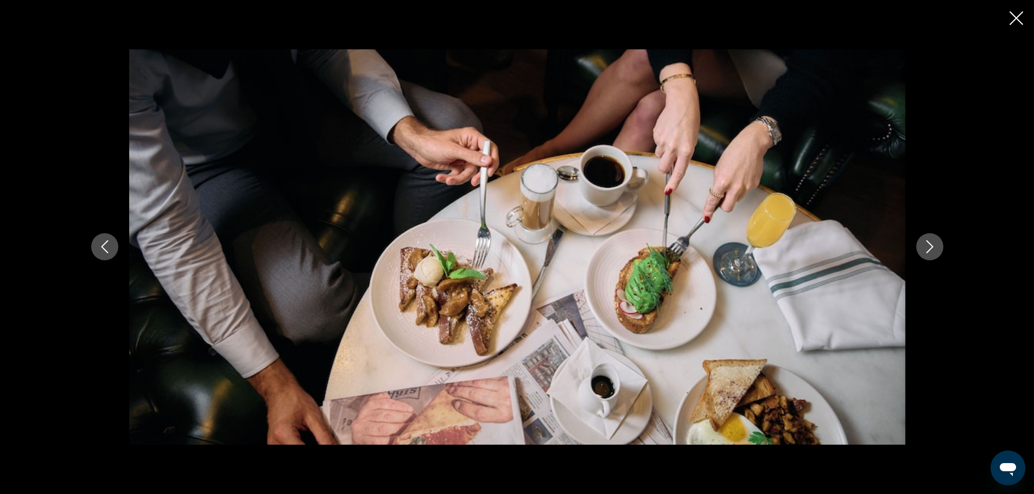
click at [936, 251] on icon "Next image" at bounding box center [929, 246] width 13 height 13
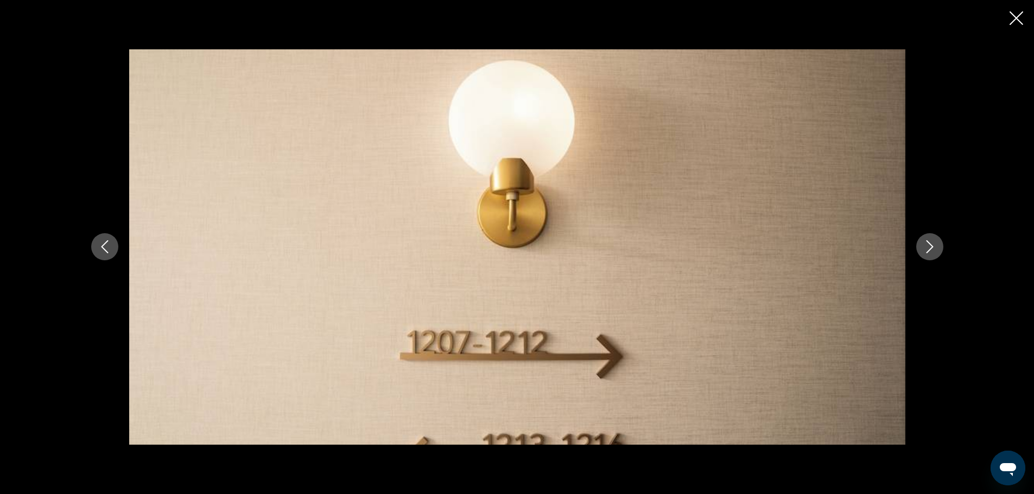
click at [936, 251] on icon "Next image" at bounding box center [929, 246] width 13 height 13
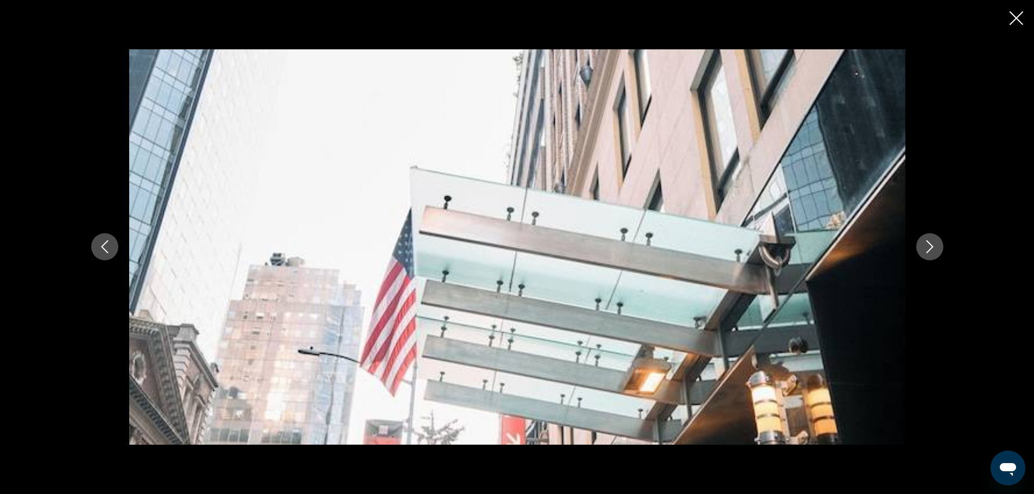
click at [936, 251] on icon "Next image" at bounding box center [929, 246] width 13 height 13
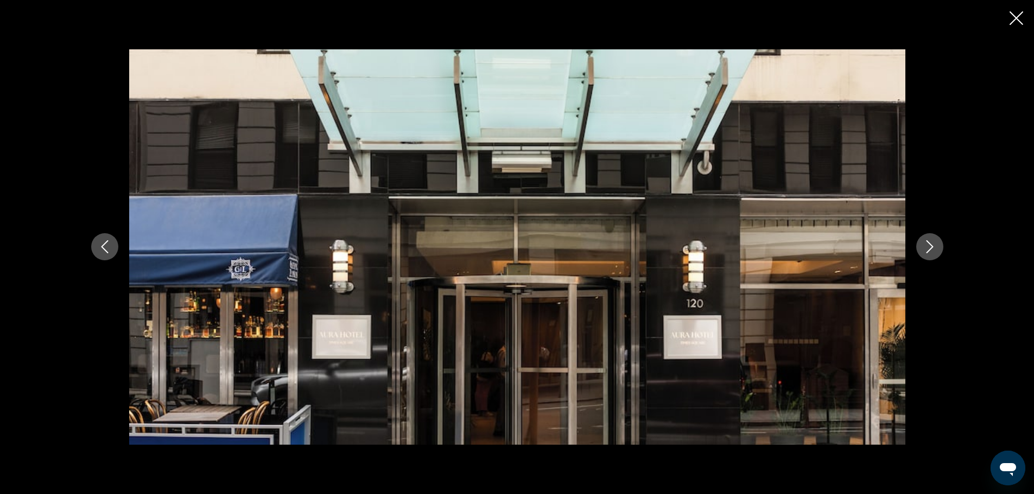
click at [936, 246] on icon "Next image" at bounding box center [929, 246] width 13 height 13
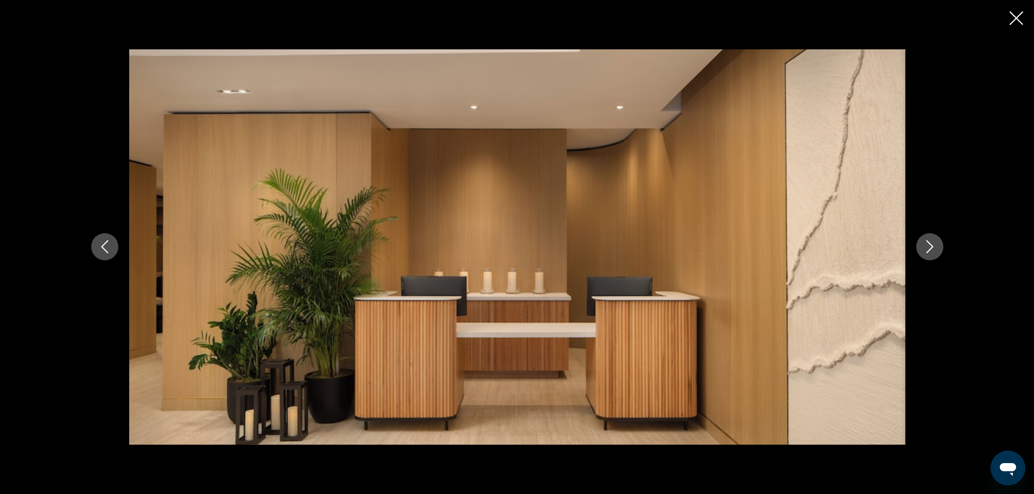
click at [1009, 22] on icon "Close slideshow" at bounding box center [1016, 18] width 14 height 14
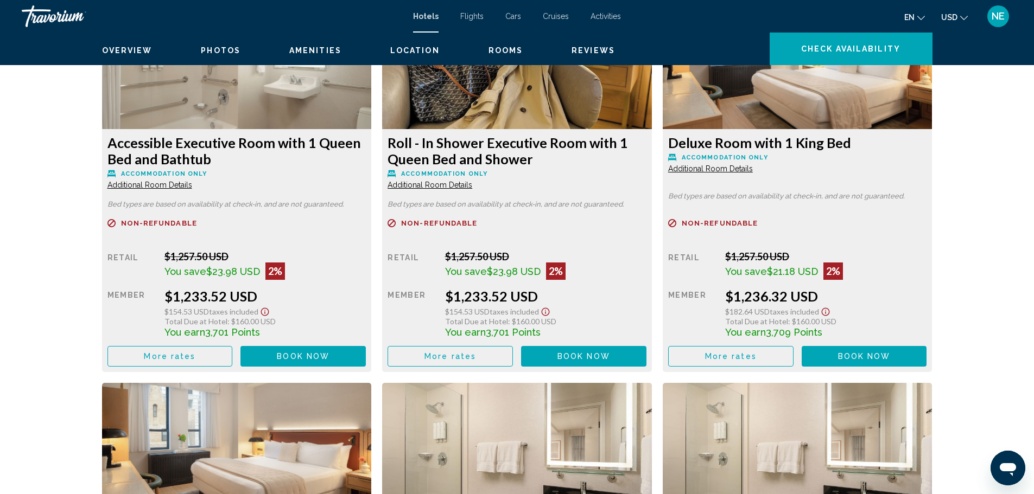
scroll to position [1890, 0]
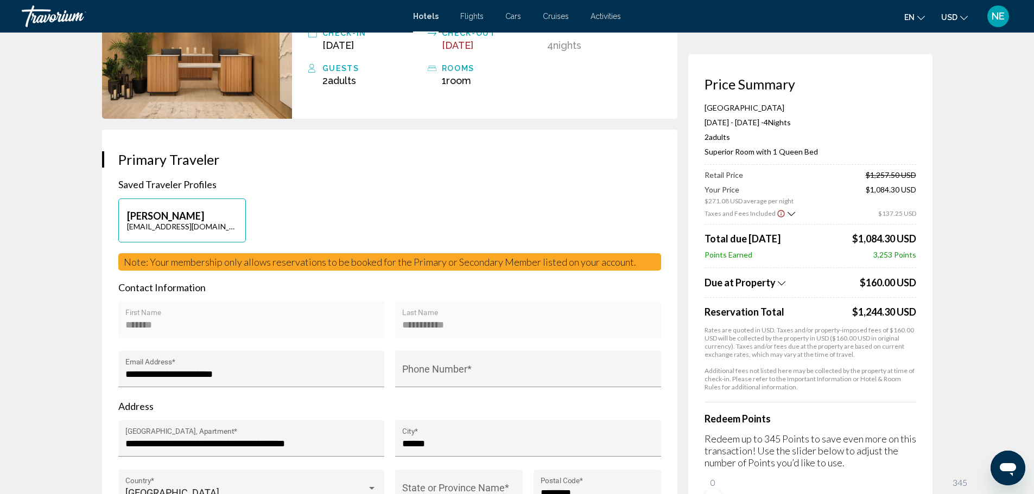
scroll to position [131, 0]
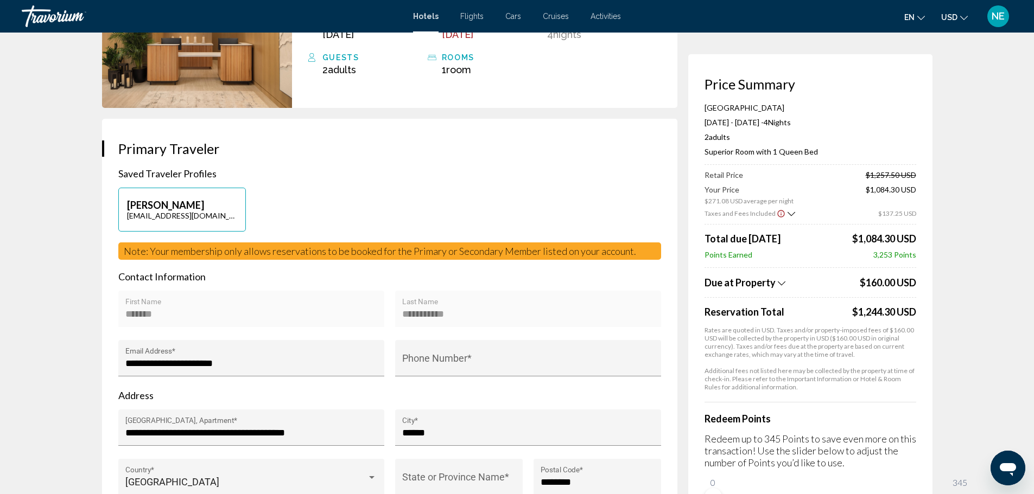
click at [785, 288] on icon "Show Taxes and Fees breakdown" at bounding box center [781, 283] width 8 height 9
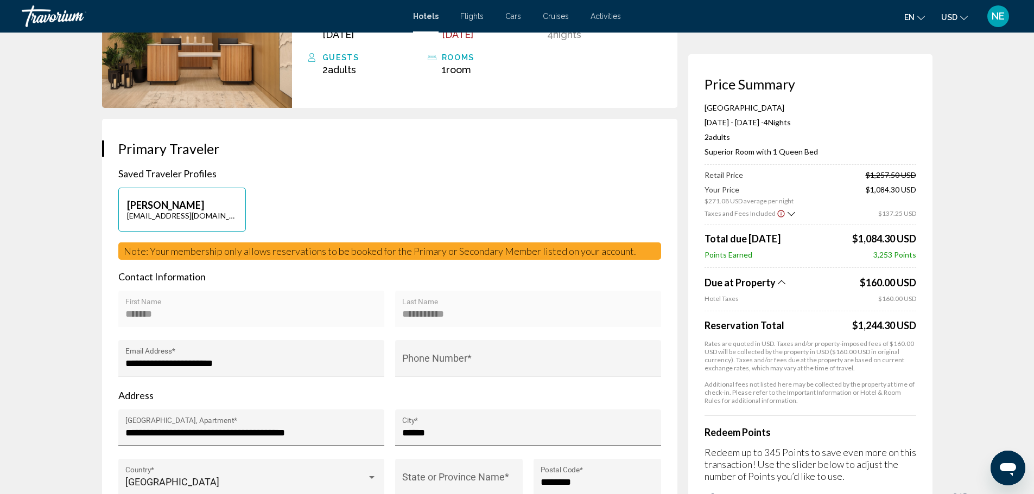
click at [785, 287] on icon "Show Taxes and Fees breakdown" at bounding box center [781, 282] width 8 height 9
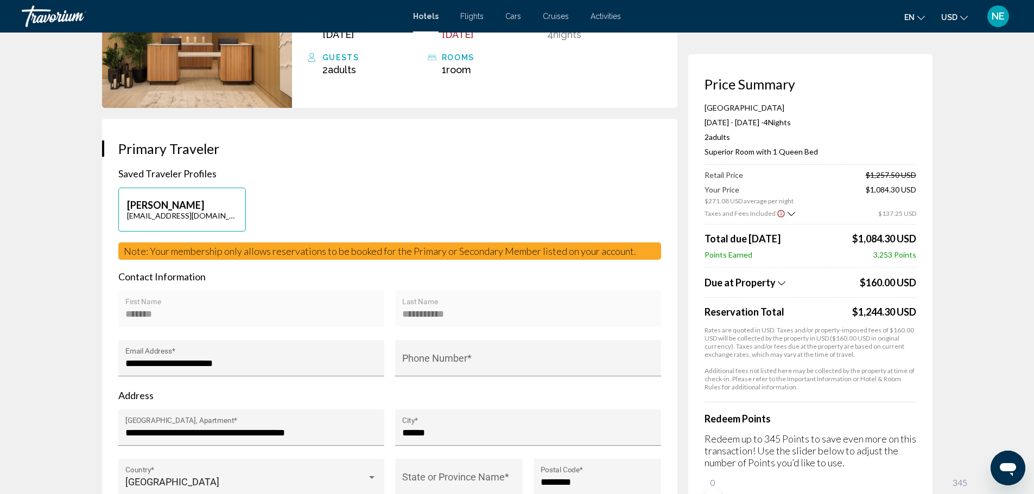
scroll to position [0, 0]
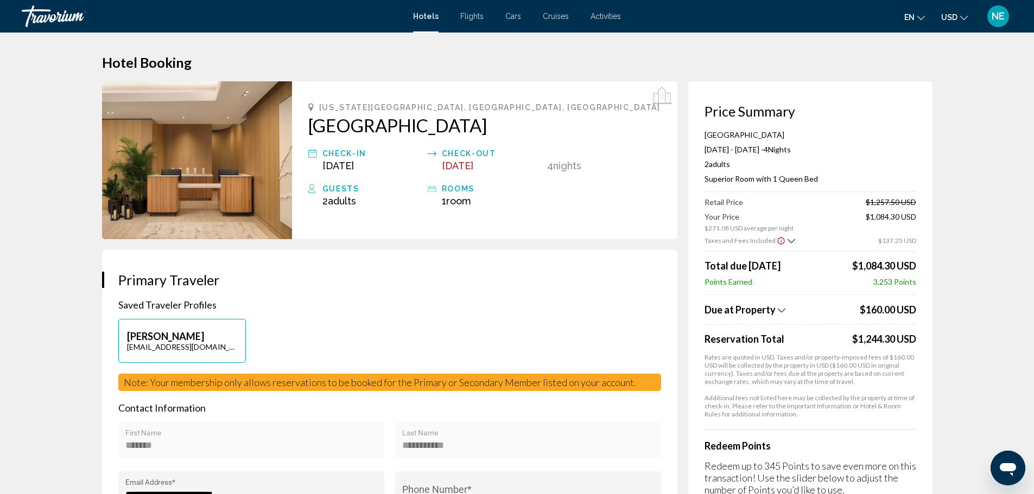
drag, startPoint x: 258, startPoint y: 156, endPoint x: 516, endPoint y: 162, distance: 257.8
click at [516, 162] on div "New York City, NY, United States Aura Hotel Times Square Check-in Sep 10, 2025 …" at bounding box center [484, 160] width 385 height 158
copy h2 "[GEOGRAPHIC_DATA]"
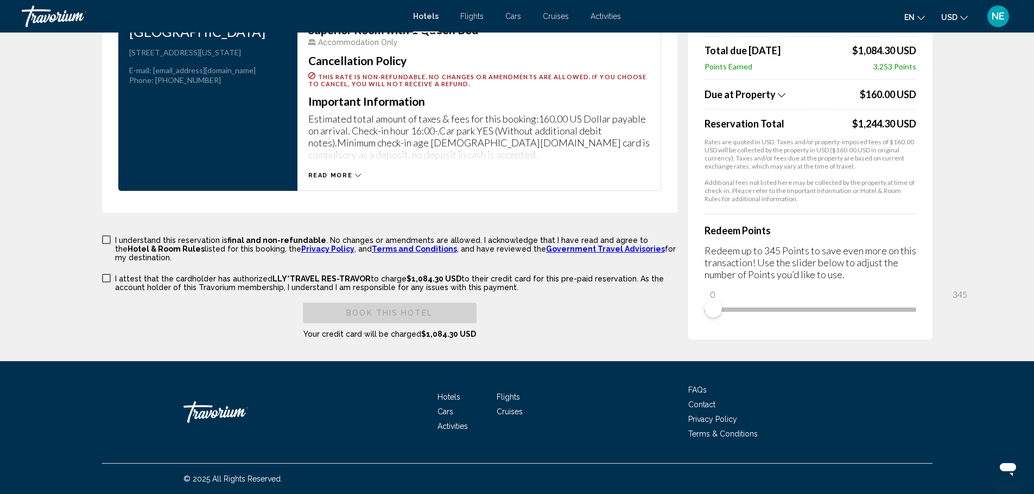
scroll to position [1722, 0]
